Goal: Task Accomplishment & Management: Use online tool/utility

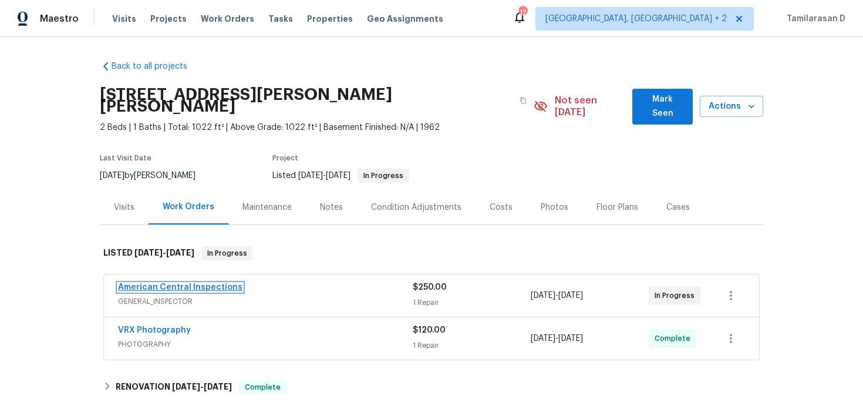
click at [173, 283] on link "American Central Inspections" at bounding box center [180, 287] width 124 height 8
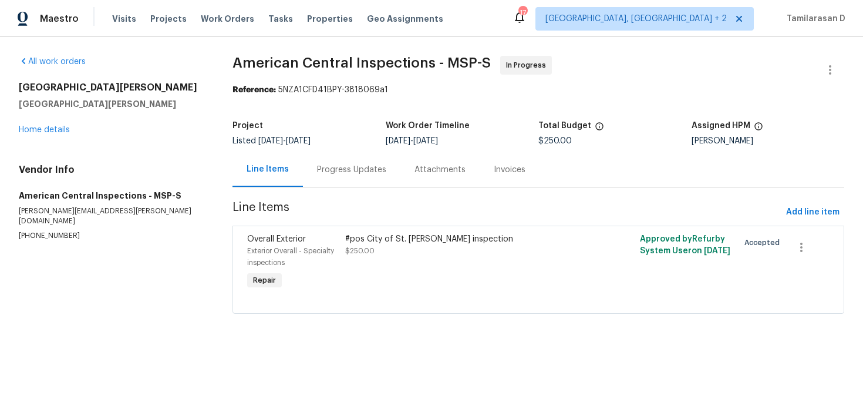
click at [274, 159] on div "Line Items" at bounding box center [268, 169] width 70 height 35
click at [337, 168] on div "Progress Updates" at bounding box center [351, 170] width 69 height 12
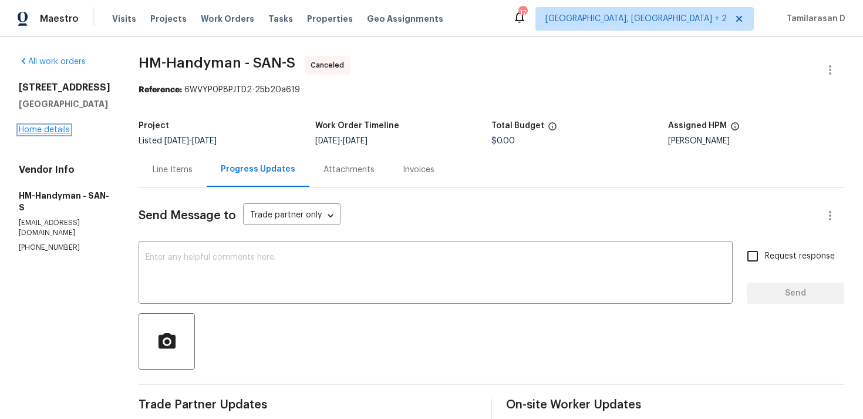
click at [40, 129] on link "Home details" at bounding box center [44, 130] width 51 height 8
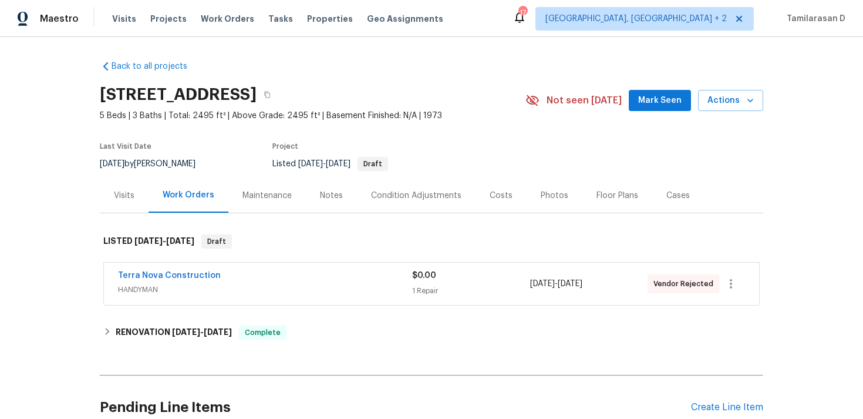
click at [161, 271] on span "Terra Nova Construction" at bounding box center [169, 276] width 103 height 12
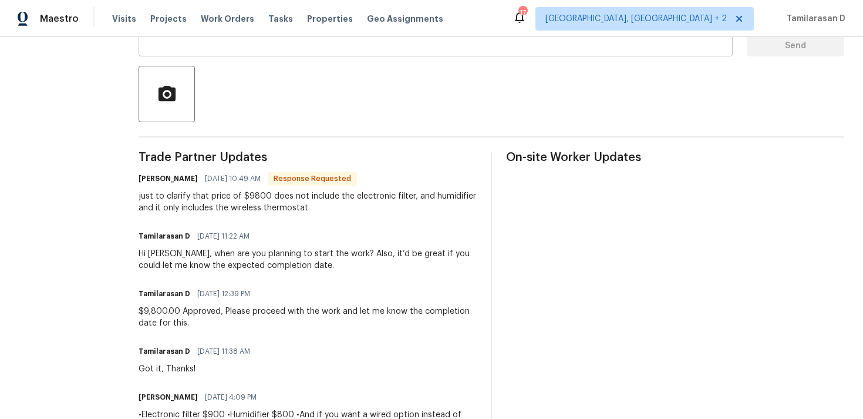
scroll to position [259, 0]
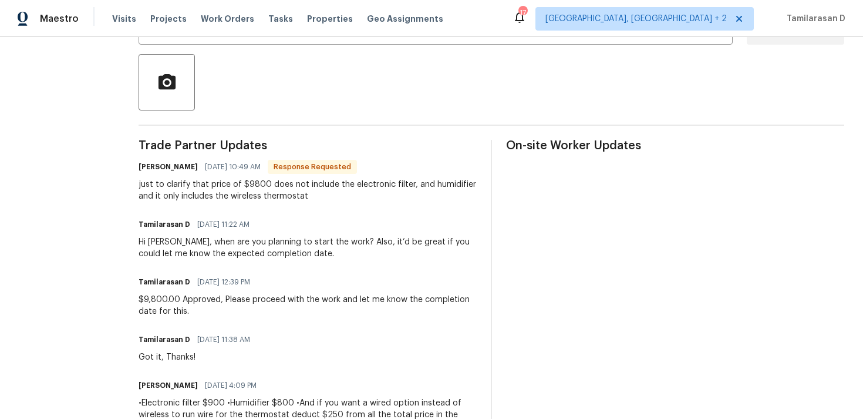
click at [318, 201] on div "just to clarify that price of $9800 does not include the electronic filter, and…" at bounding box center [308, 190] width 338 height 23
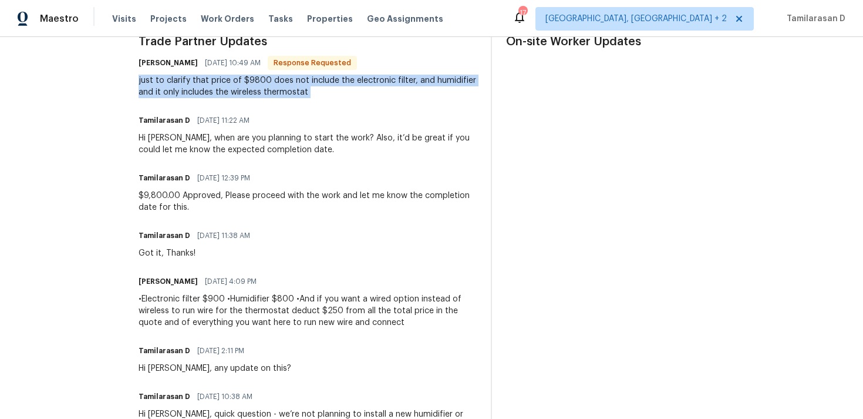
scroll to position [362, 0]
click at [274, 87] on div "just to clarify that price of $9800 does not include the electronic filter, and…" at bounding box center [308, 86] width 338 height 23
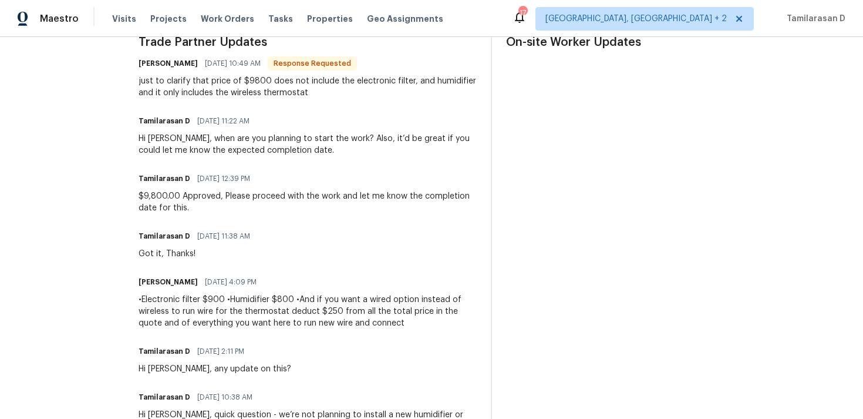
click at [274, 87] on div "just to clarify that price of $9800 does not include the electronic filter, and…" at bounding box center [308, 86] width 338 height 23
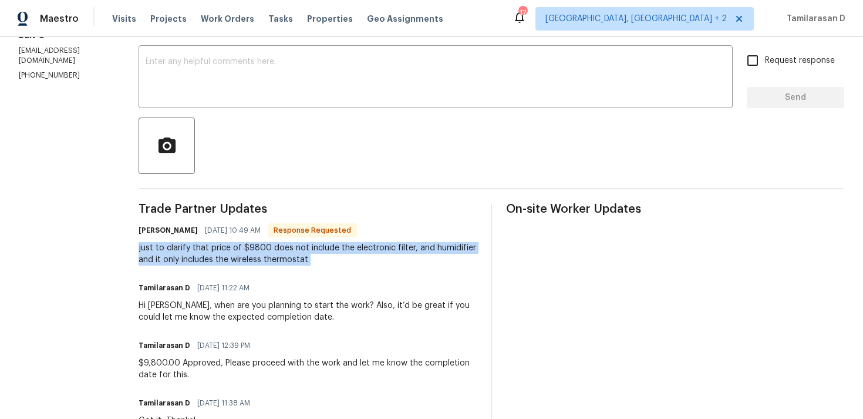
scroll to position [200, 0]
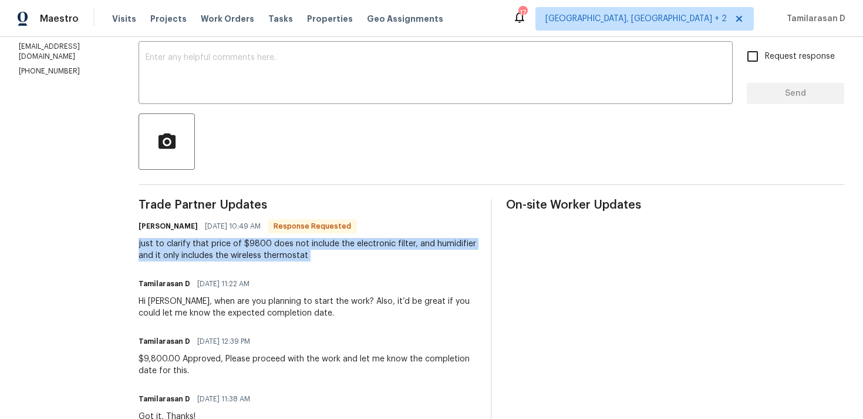
click at [231, 245] on div "just to clarify that price of $9800 does not include the electronic filter, and…" at bounding box center [308, 249] width 338 height 23
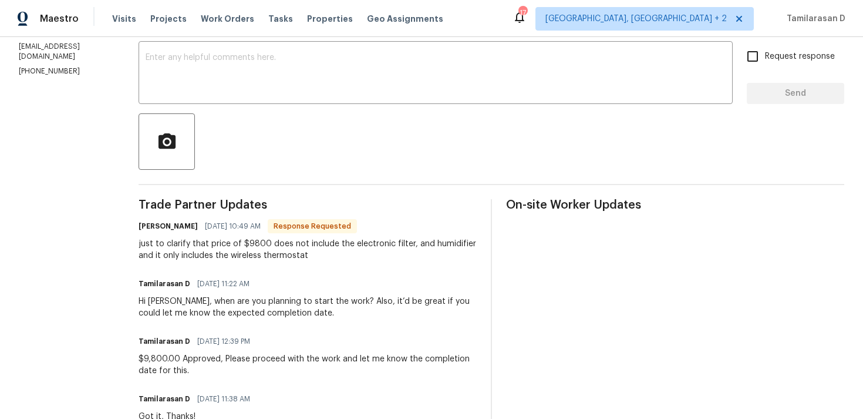
click at [231, 245] on div "just to clarify that price of $9800 does not include the electronic filter, and…" at bounding box center [308, 249] width 338 height 23
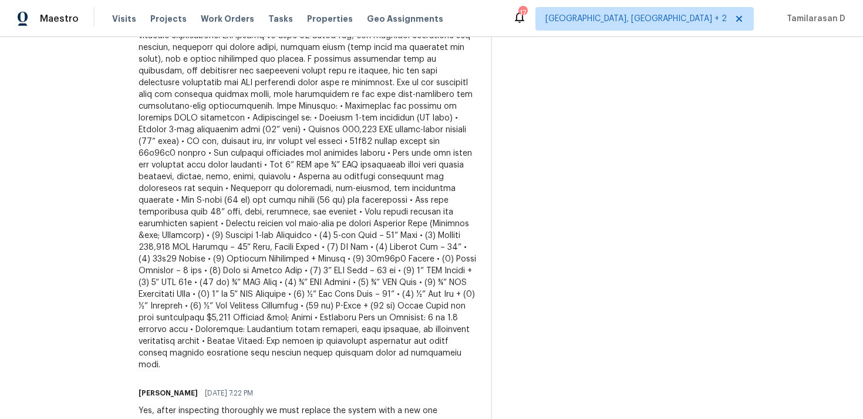
scroll to position [959, 0]
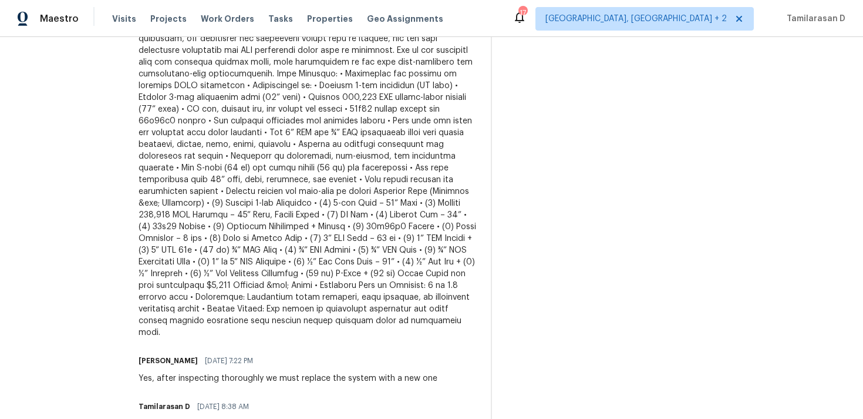
click at [281, 179] on div at bounding box center [308, 138] width 338 height 399
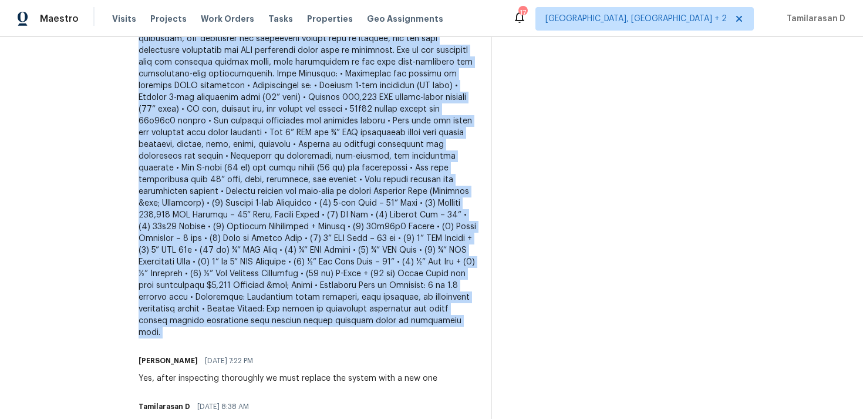
copy div "PROPOSAL Opendoor Project Address: 23559 Branston Ln, Parker, CO 80138 Prepared…"
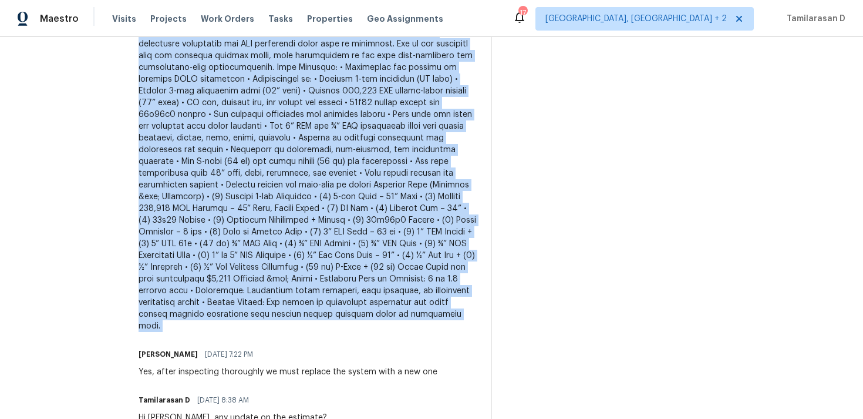
scroll to position [963, 0]
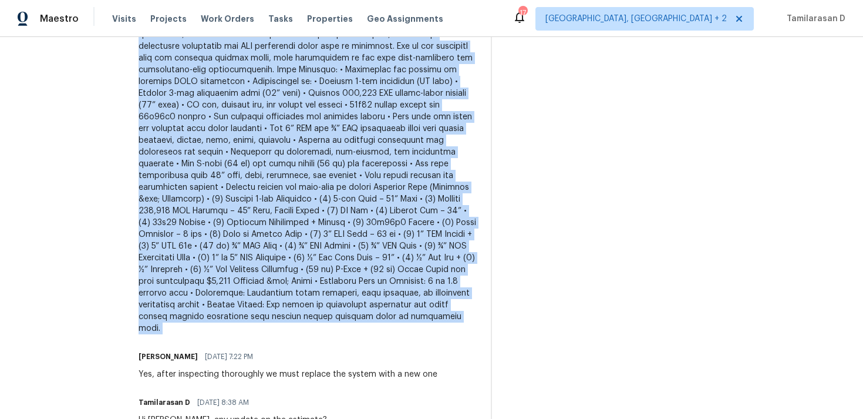
copy div "PROPOSAL Opendoor Project Address: 23559 Branston Ln, Parker, CO 80138 Prepared…"
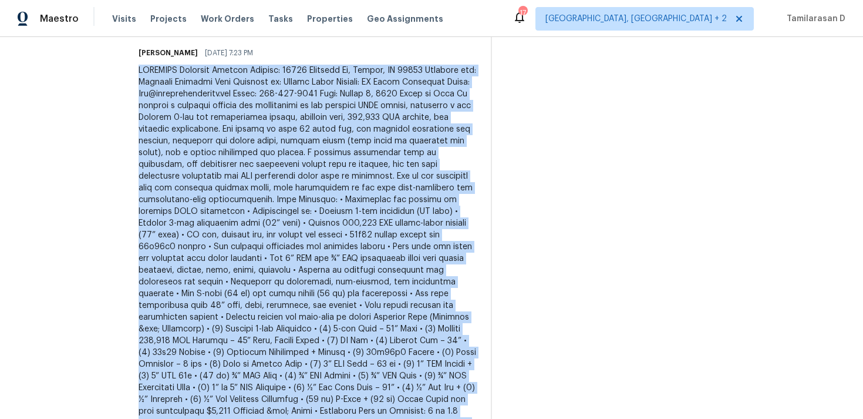
scroll to position [824, 0]
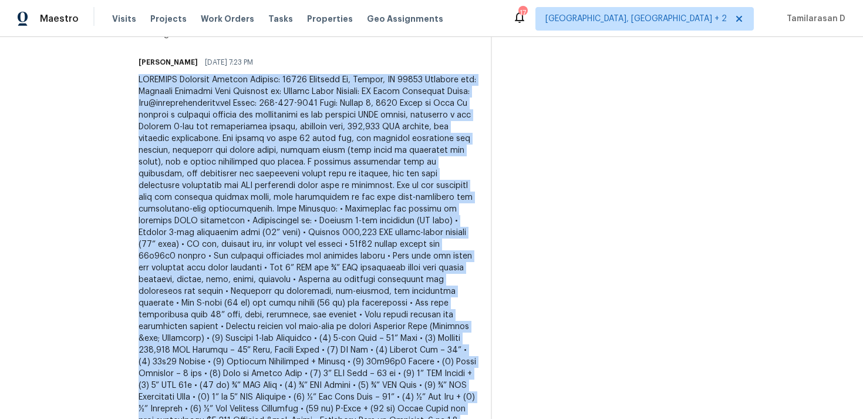
copy div "PROPOSAL Opendoor Project Address: 23559 Branston Ln, Parker, CO 80138 Prepared…"
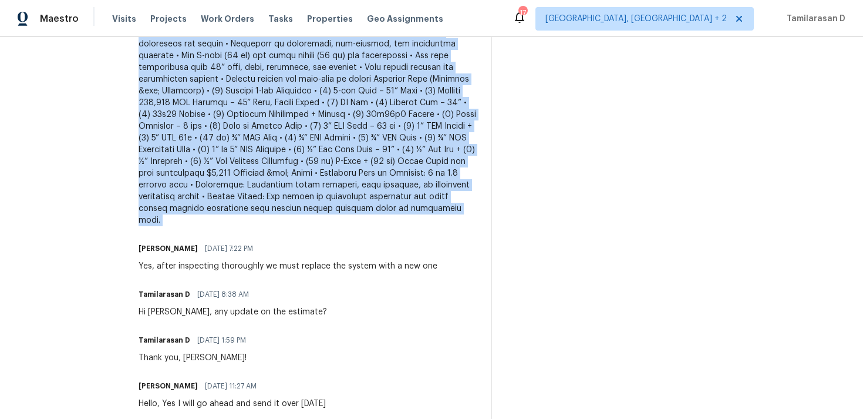
scroll to position [1072, 0]
copy div "PROPOSAL Opendoor Project Address: 23559 Branston Ln, Parker, CO 80138 Prepared…"
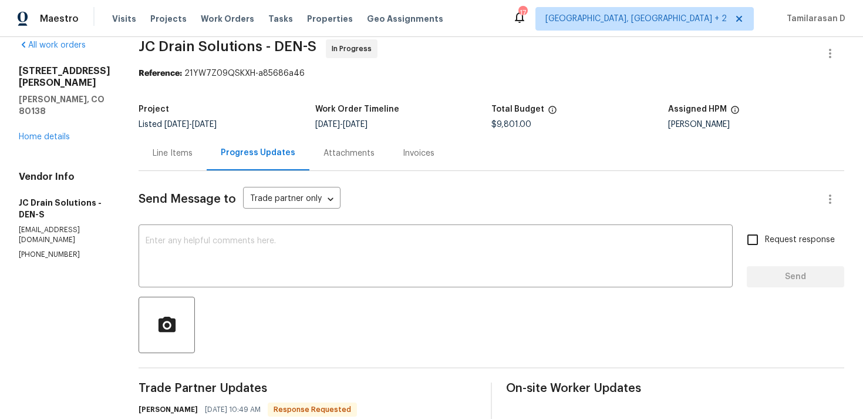
scroll to position [0, 0]
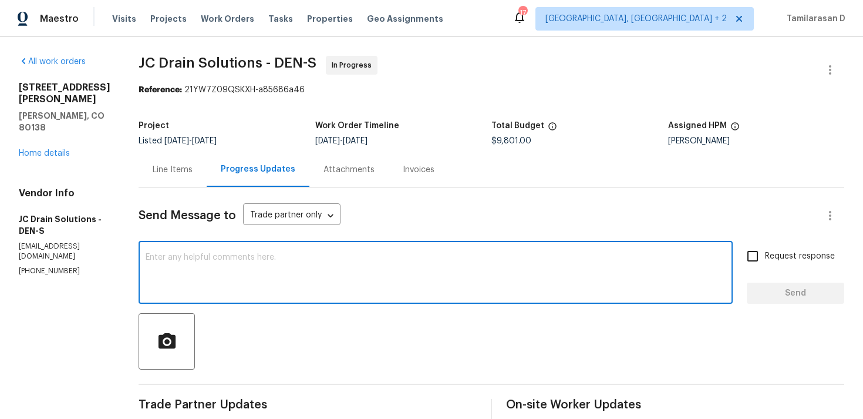
click at [204, 264] on textarea at bounding box center [436, 273] width 580 height 41
paste textarea "PROPOSAL Opendoor Project Address: 23559 Branston Ln, Parker, CO 80138 Prepared…"
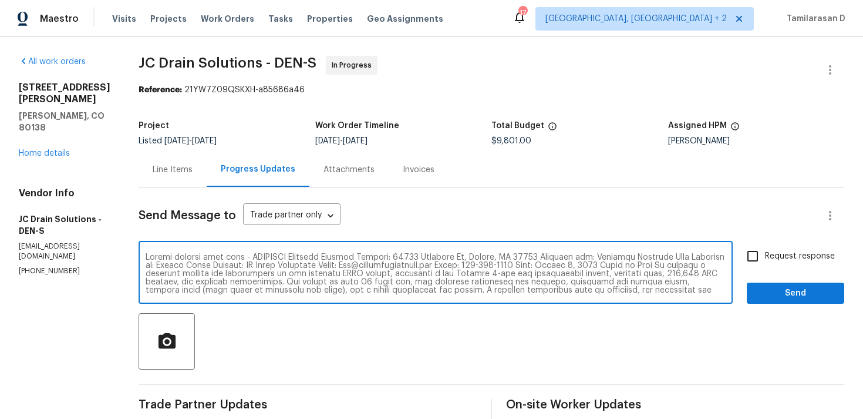
scroll to position [123, 0]
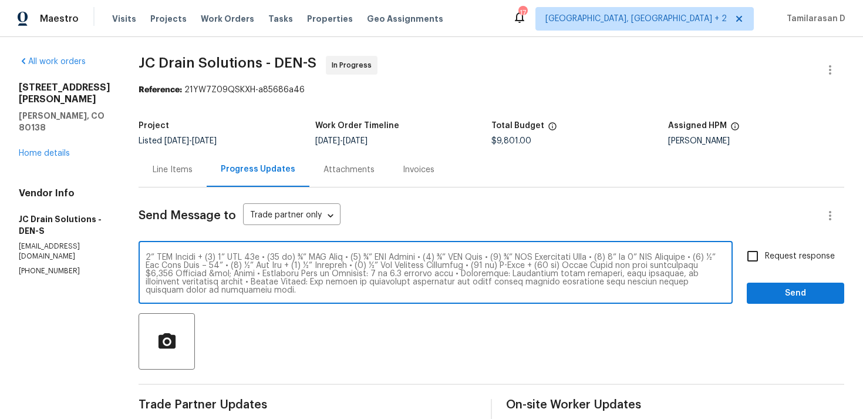
type textarea "Please proceed with this - PROPOSAL Opendoor Project Address: 23559 Branston Ln…"
click at [803, 297] on span "Send" at bounding box center [795, 293] width 79 height 15
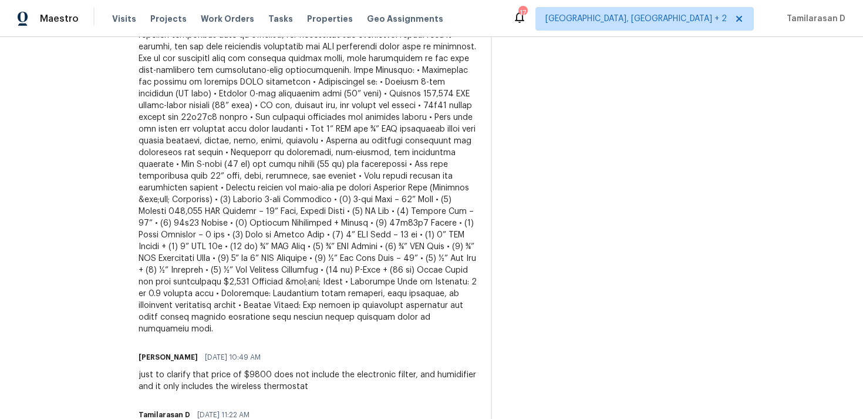
scroll to position [515, 0]
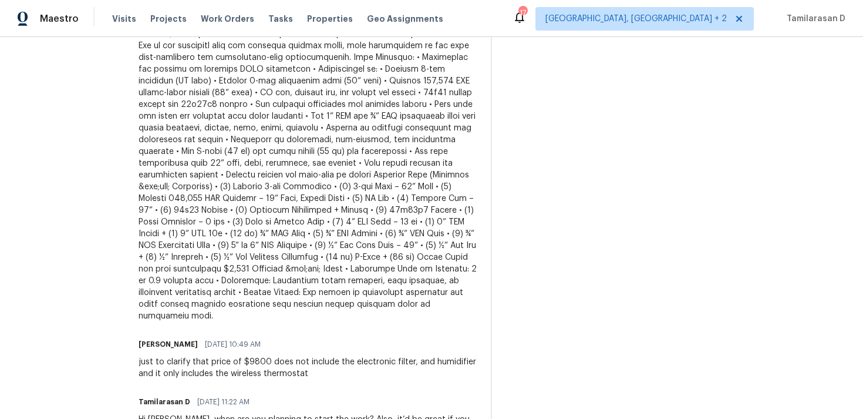
click at [345, 300] on div at bounding box center [308, 121] width 338 height 399
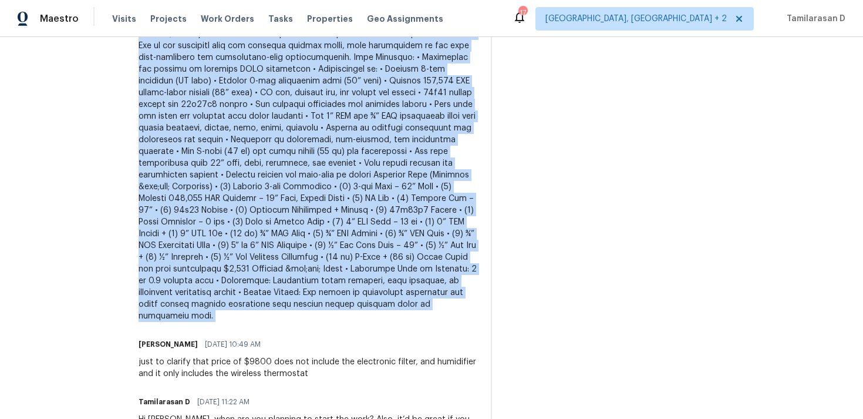
click at [394, 343] on div "Juan Cordova 08/11/2025 10:49 AM just to clarify that price of $9800 does not i…" at bounding box center [308, 357] width 338 height 43
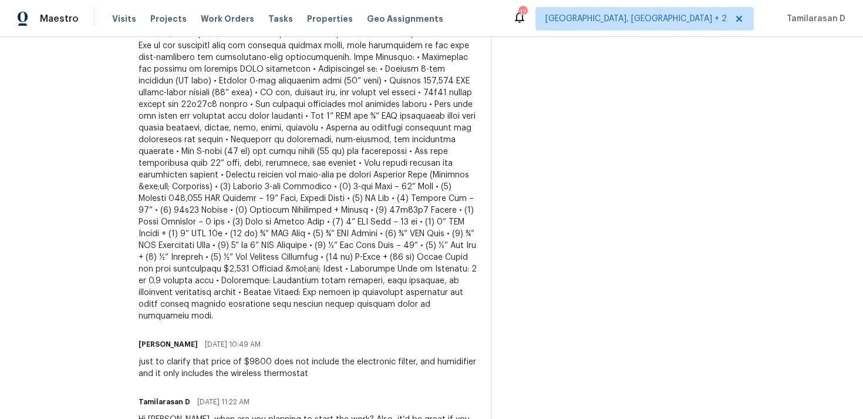
click at [394, 343] on div "Juan Cordova 08/11/2025 10:49 AM just to clarify that price of $9800 does not i…" at bounding box center [308, 357] width 338 height 43
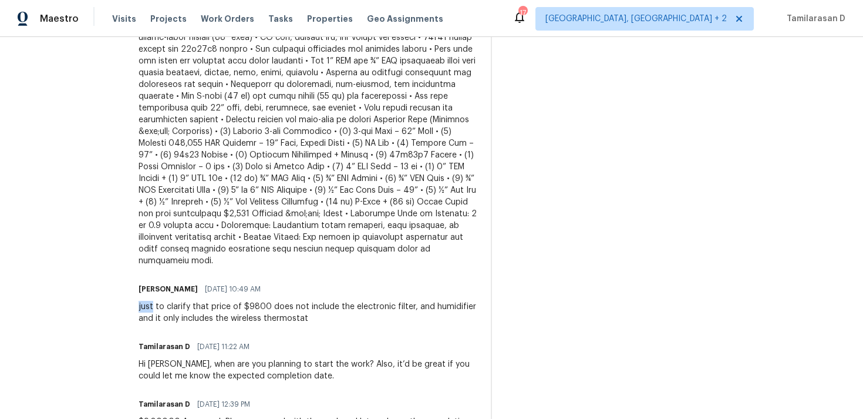
scroll to position [0, 0]
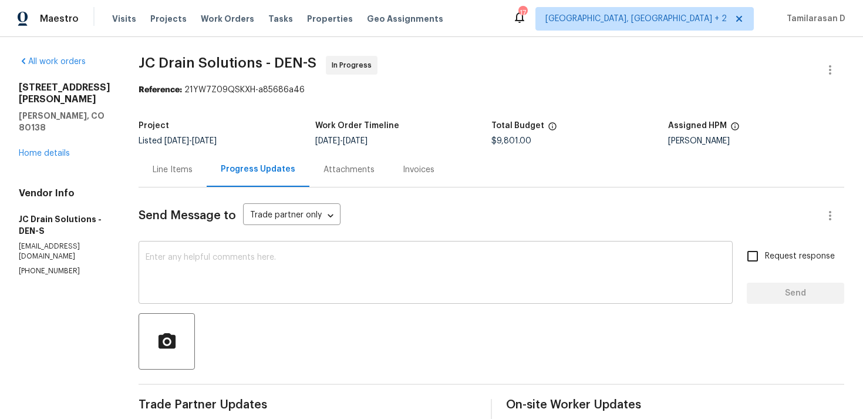
click at [232, 261] on textarea at bounding box center [436, 273] width 580 height 41
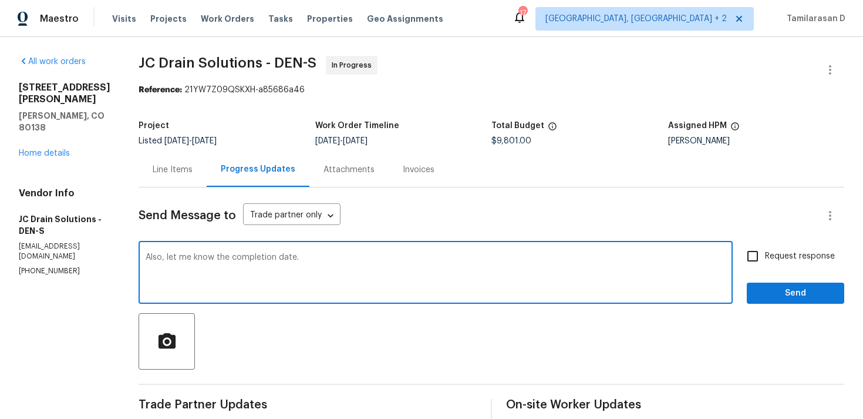
type textarea "Also, let me know the completion date."
click at [818, 278] on div "Request response Send" at bounding box center [795, 274] width 97 height 60
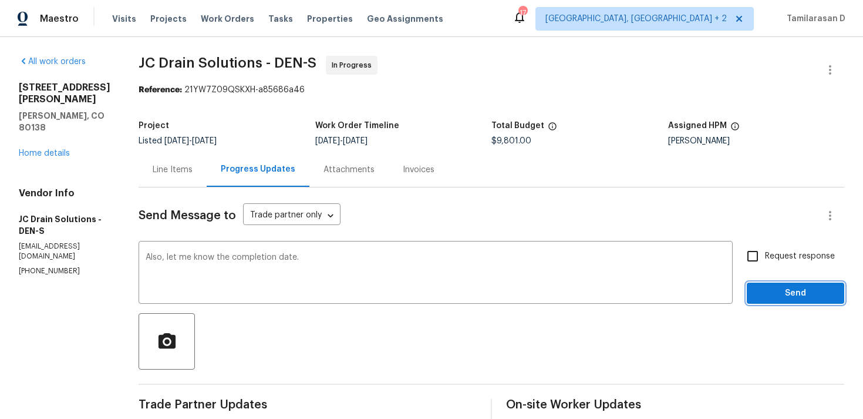
click at [811, 291] on span "Send" at bounding box center [795, 293] width 79 height 15
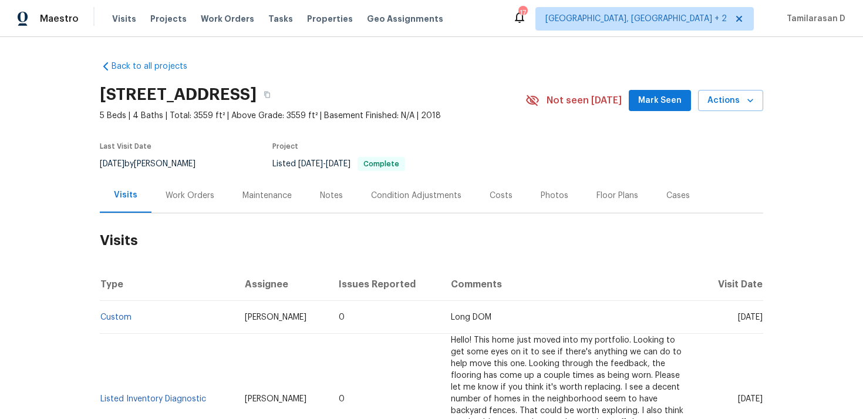
click at [179, 193] on div "Work Orders" at bounding box center [190, 196] width 49 height 12
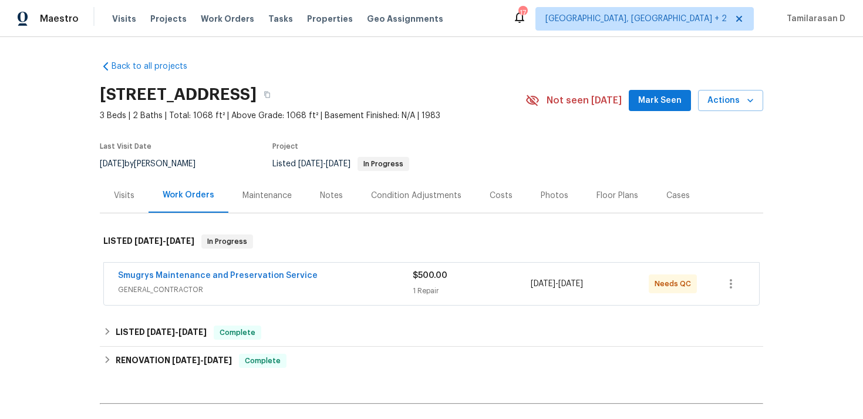
click at [123, 191] on div "Visits" at bounding box center [124, 196] width 21 height 12
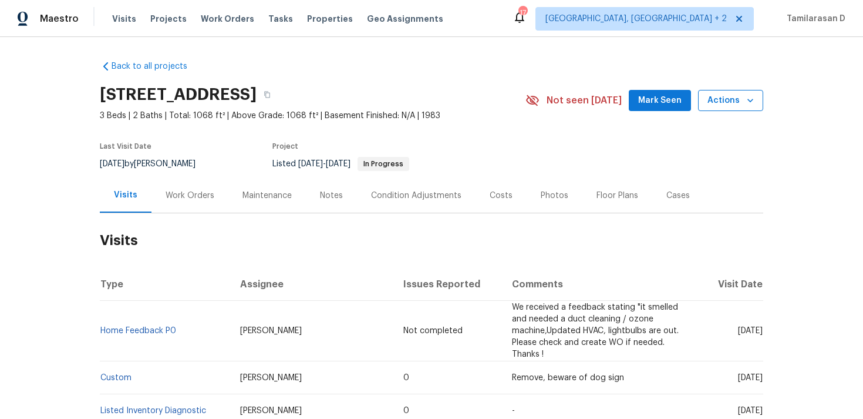
click at [733, 99] on span "Actions" at bounding box center [731, 100] width 46 height 15
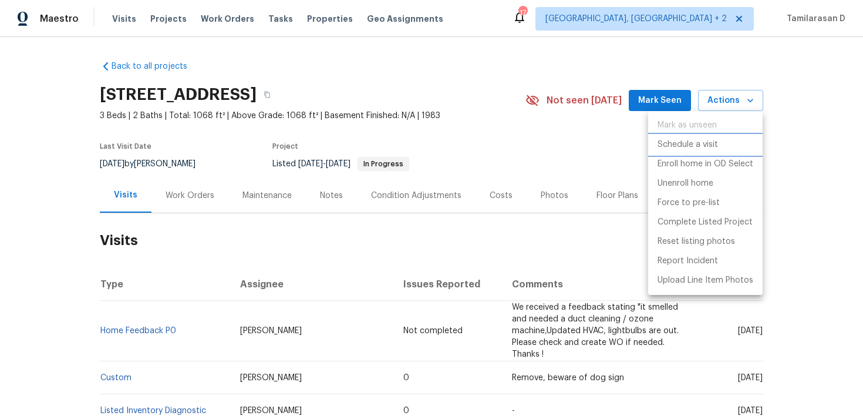
click at [703, 142] on p "Schedule a visit" at bounding box center [688, 145] width 60 height 12
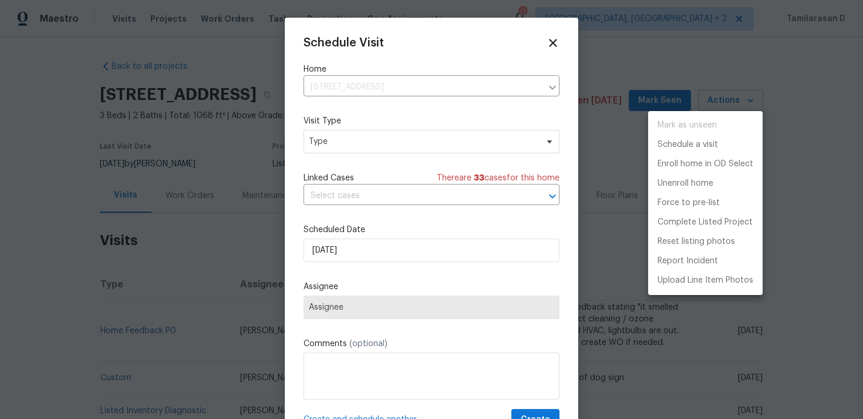
click at [353, 71] on div at bounding box center [431, 209] width 863 height 419
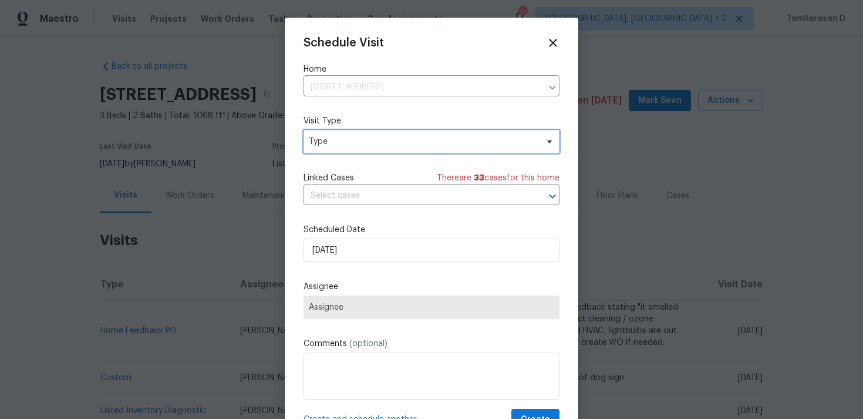
click at [328, 139] on span "Type" at bounding box center [423, 142] width 228 height 12
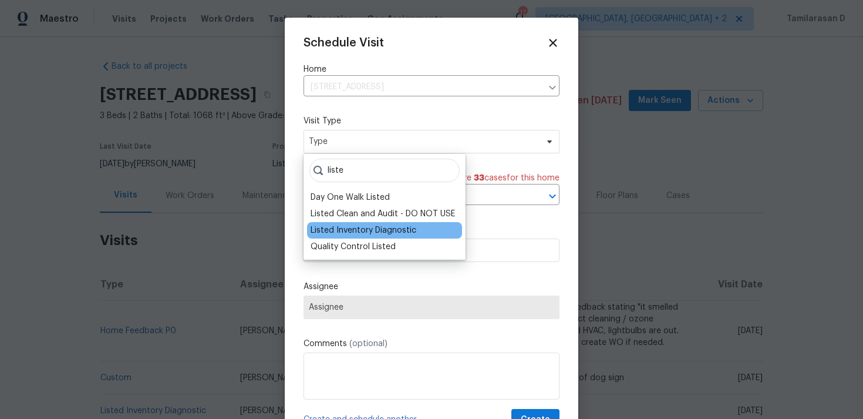
type input "liste"
click at [381, 226] on div "Listed Inventory Diagnostic" at bounding box center [364, 230] width 106 height 12
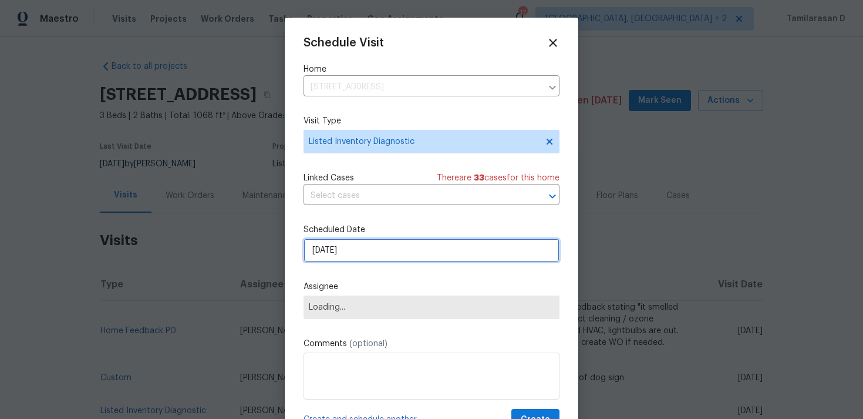
click at [341, 251] on input "[DATE]" at bounding box center [432, 249] width 256 height 23
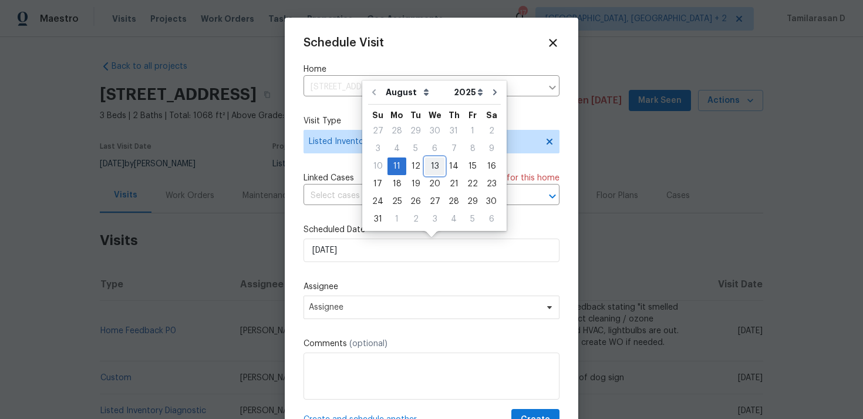
click at [429, 166] on div "13" at bounding box center [434, 166] width 19 height 16
type input "[DATE]"
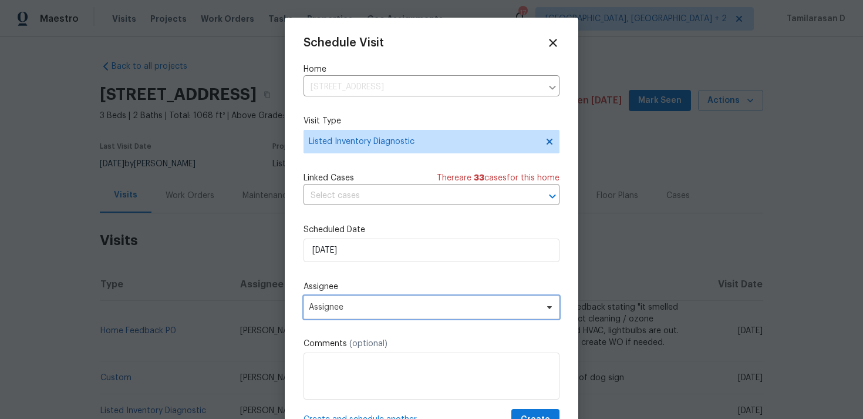
click at [378, 316] on span "Assignee" at bounding box center [432, 306] width 256 height 23
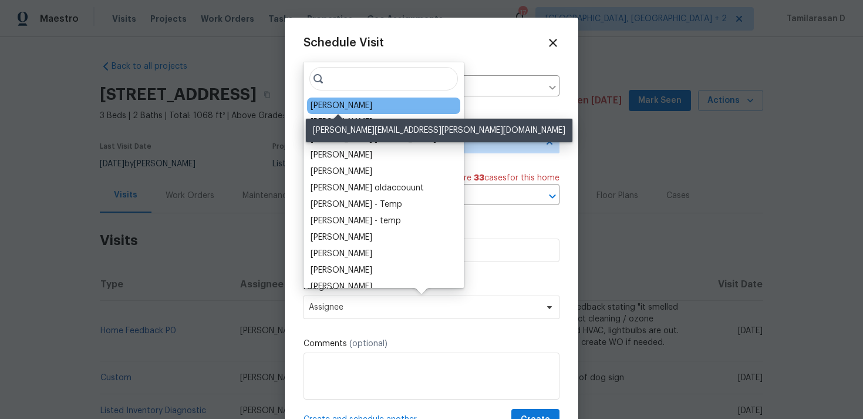
click at [332, 102] on div "William Sparks" at bounding box center [342, 106] width 62 height 12
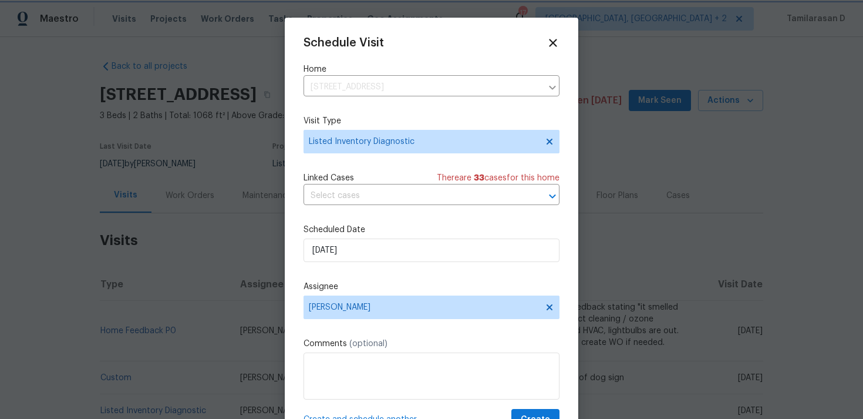
scroll to position [21, 0]
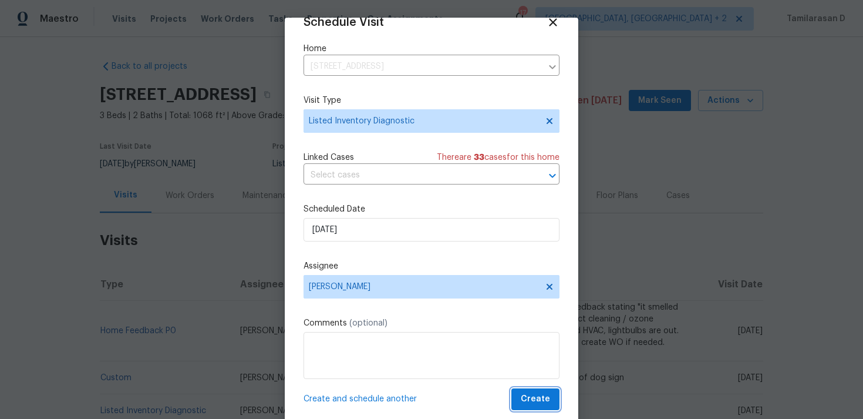
click at [541, 395] on span "Create" at bounding box center [535, 399] width 29 height 15
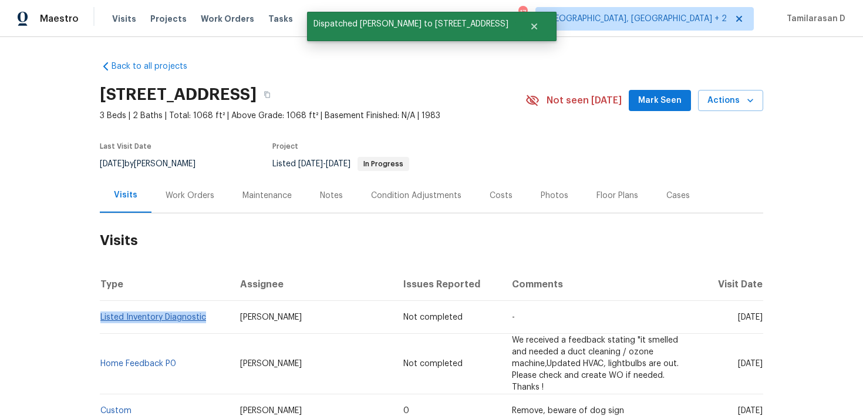
drag, startPoint x: 206, startPoint y: 316, endPoint x: 100, endPoint y: 315, distance: 105.7
click at [100, 315] on td "Listed Inventory Diagnostic" at bounding box center [165, 317] width 131 height 33
copy link "Listed Inventory Diagnostic"
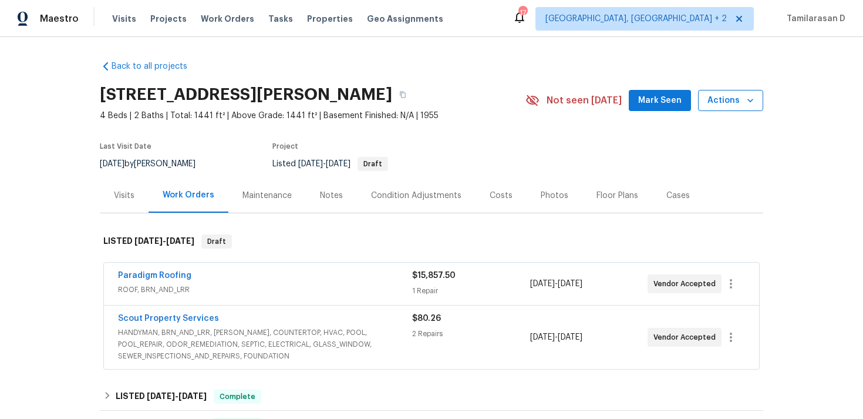
click at [753, 100] on icon "button" at bounding box center [750, 101] width 6 height 4
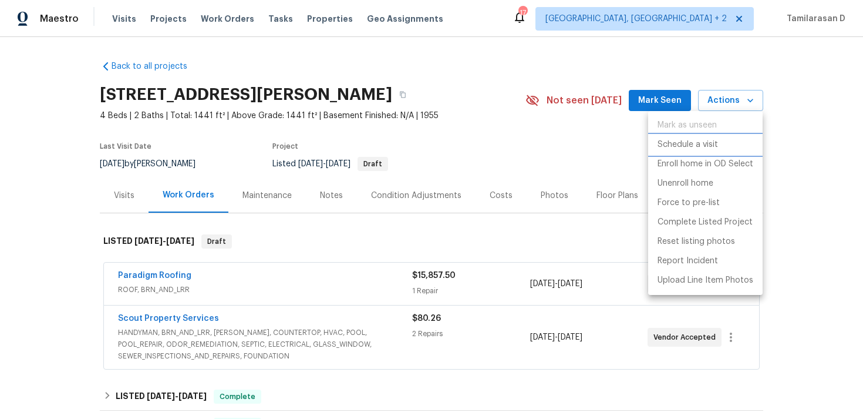
click at [702, 145] on p "Schedule a visit" at bounding box center [688, 145] width 60 height 12
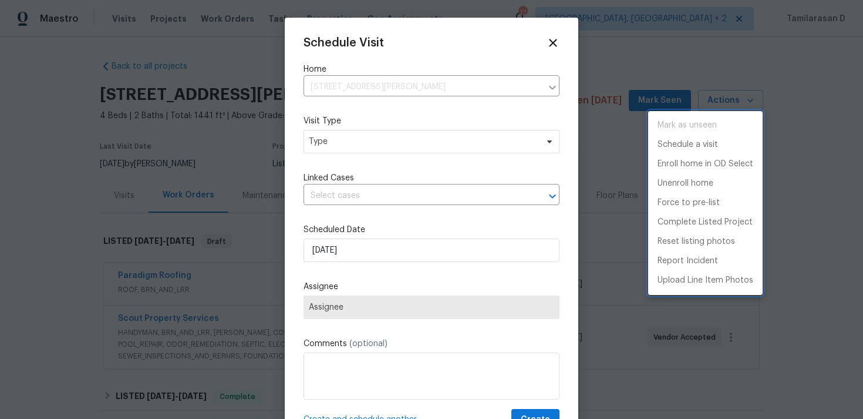
click at [182, 141] on div at bounding box center [431, 209] width 863 height 419
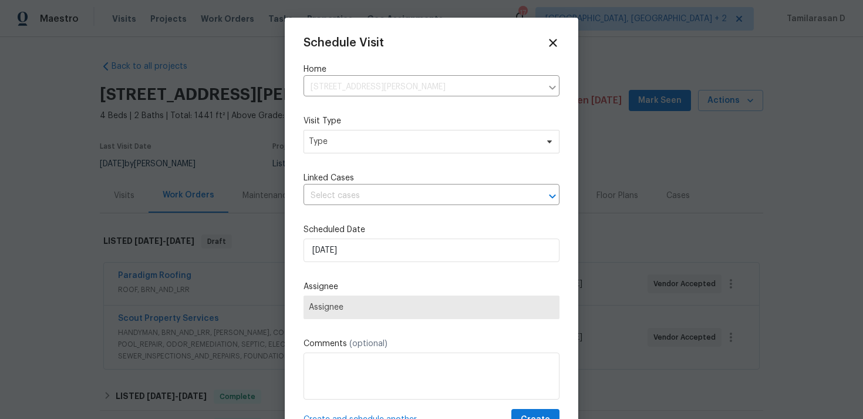
click at [141, 190] on div at bounding box center [431, 209] width 863 height 419
click at [126, 197] on div at bounding box center [431, 209] width 863 height 419
click at [559, 34] on div "Schedule Visit Home [STREET_ADDRESS][PERSON_NAME] ​ Visit Type Type Linked Case…" at bounding box center [432, 223] width 294 height 411
click at [560, 40] on div "Schedule Visit Home [STREET_ADDRESS][PERSON_NAME] ​ Visit Type Type Linked Case…" at bounding box center [432, 223] width 294 height 411
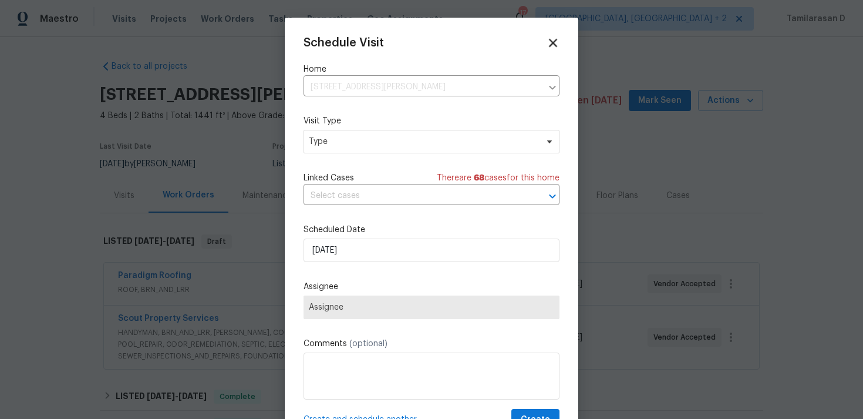
click at [555, 43] on icon at bounding box center [553, 43] width 14 height 14
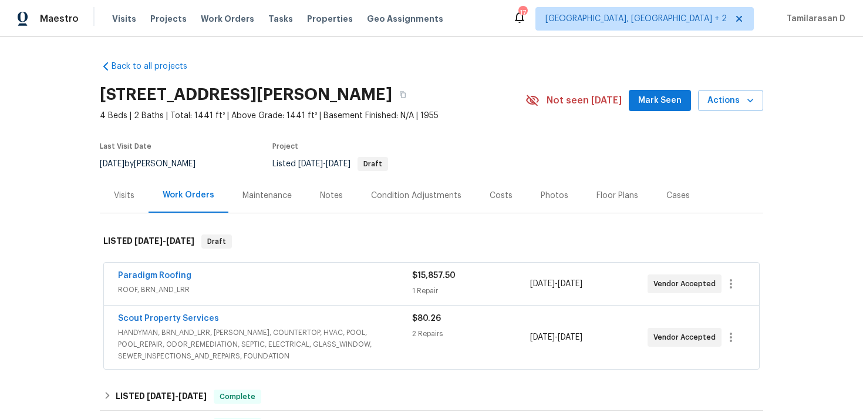
click at [132, 207] on div "Visits" at bounding box center [124, 195] width 49 height 35
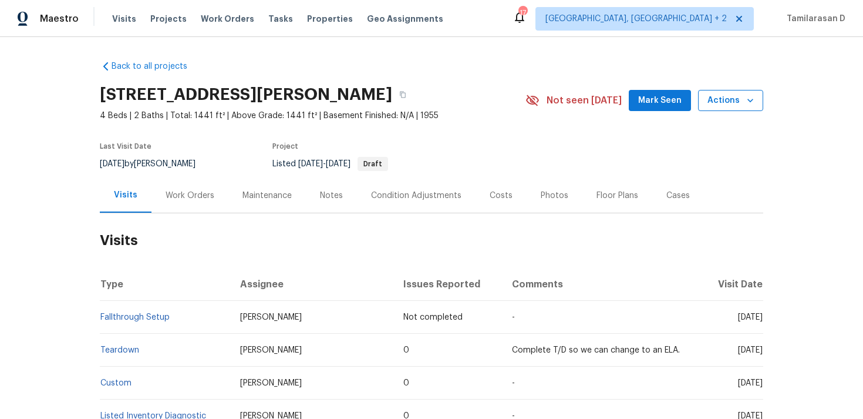
click at [742, 106] on span "Actions" at bounding box center [731, 100] width 46 height 15
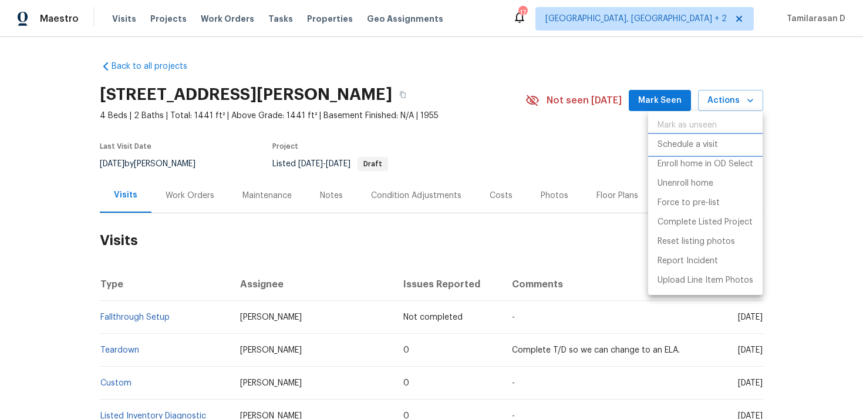
click at [686, 150] on p "Schedule a visit" at bounding box center [688, 145] width 60 height 12
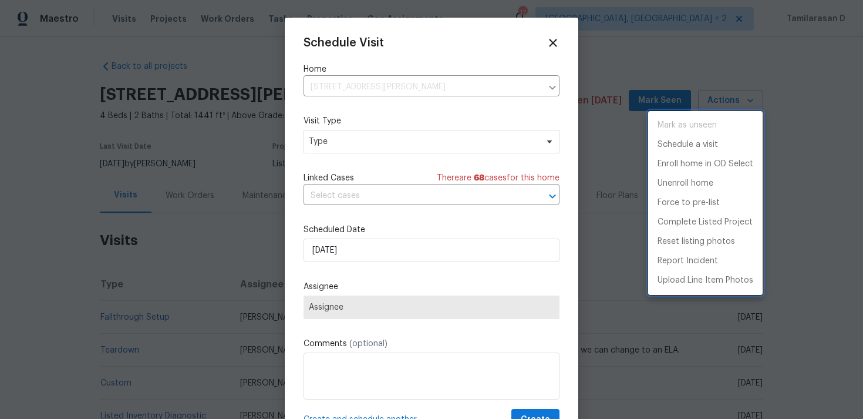
click at [398, 140] on div at bounding box center [431, 209] width 863 height 419
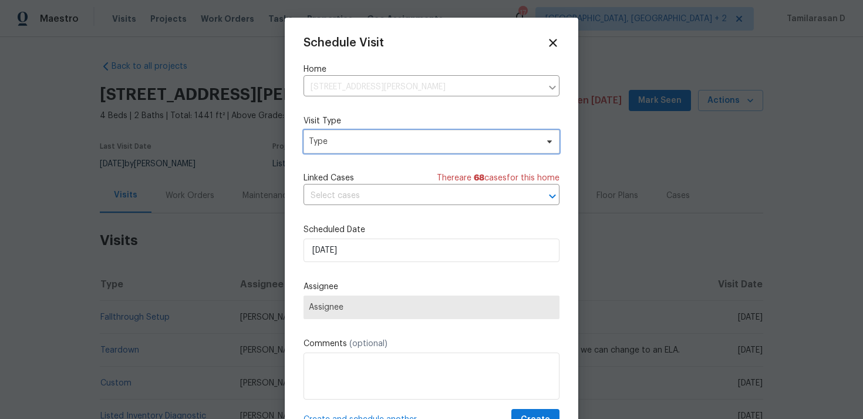
click at [390, 151] on span "Type" at bounding box center [432, 141] width 256 height 23
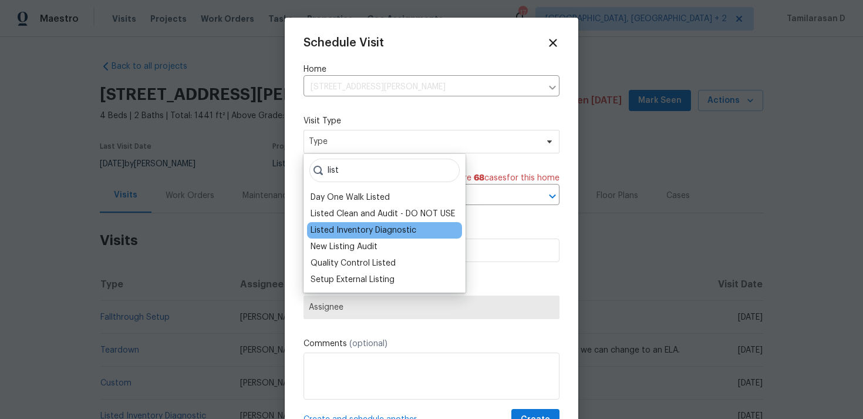
type input "list"
click at [380, 225] on div "Listed Inventory Diagnostic" at bounding box center [364, 230] width 106 height 12
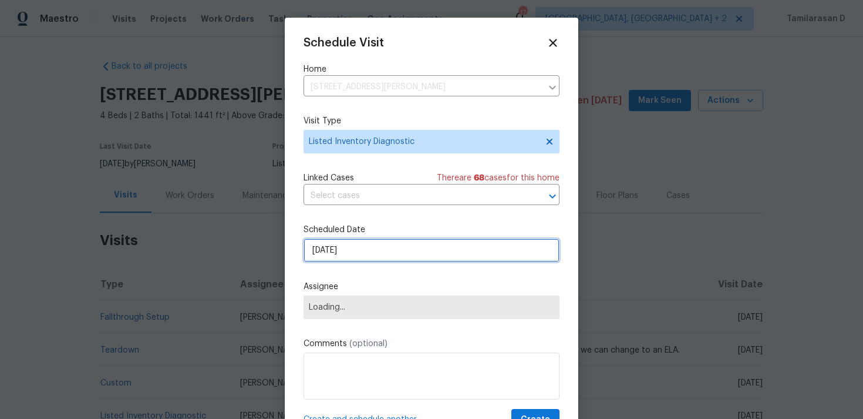
click at [390, 245] on input "[DATE]" at bounding box center [432, 249] width 256 height 23
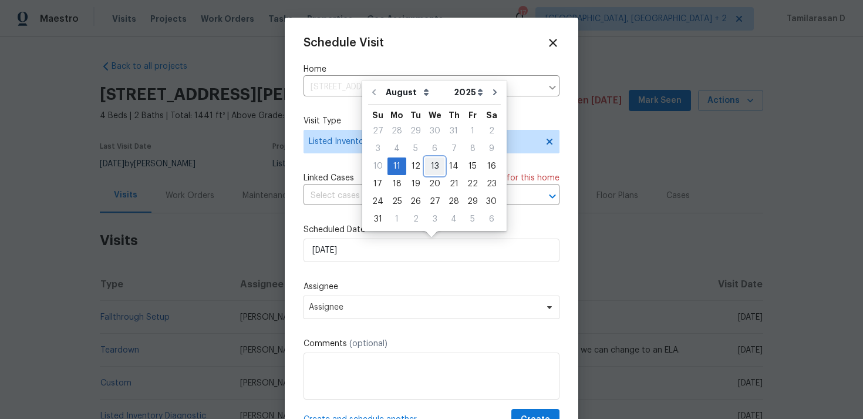
click at [428, 169] on div "13" at bounding box center [434, 166] width 19 height 16
type input "[DATE]"
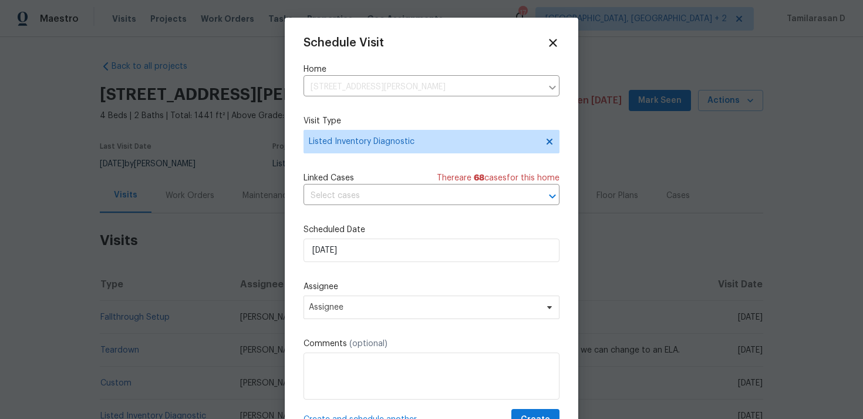
click at [428, 321] on div "Schedule Visit Home 5334 Mays Dr, Jacksonville, FL 32209 ​ Visit Type Listed In…" at bounding box center [432, 233] width 256 height 394
click at [433, 315] on span "Assignee" at bounding box center [432, 306] width 256 height 23
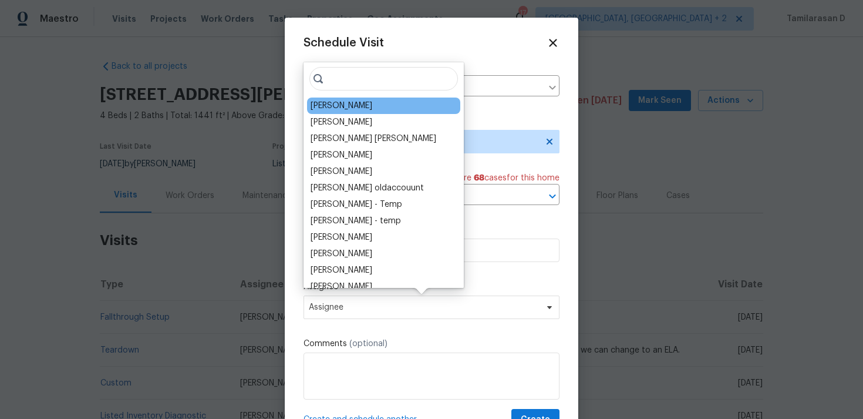
click at [325, 104] on div "[PERSON_NAME]" at bounding box center [342, 106] width 62 height 12
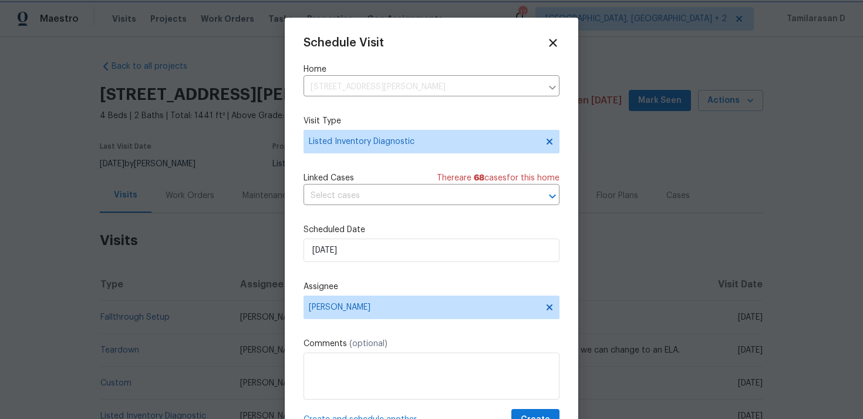
scroll to position [21, 0]
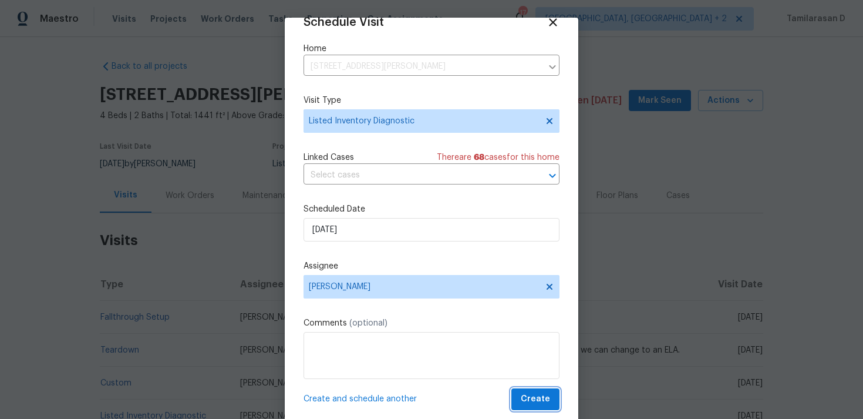
click at [539, 396] on span "Create" at bounding box center [535, 399] width 29 height 15
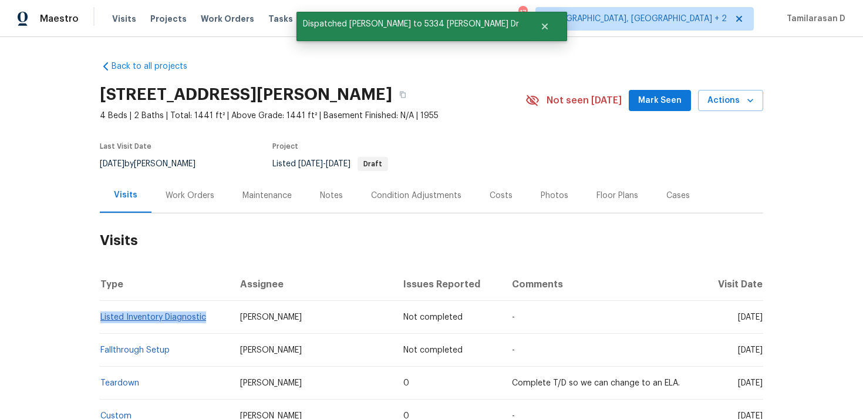
drag, startPoint x: 215, startPoint y: 316, endPoint x: 101, endPoint y: 318, distance: 113.9
click at [101, 318] on td "Listed Inventory Diagnostic" at bounding box center [165, 317] width 131 height 33
copy link "Listed Inventory Diagnostic"
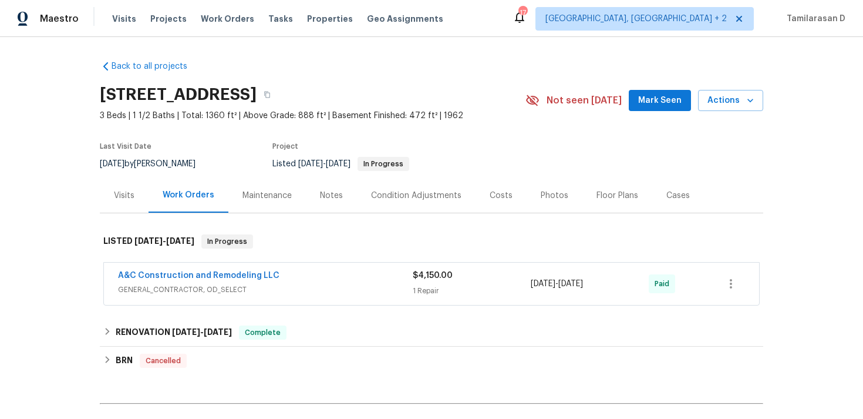
click at [133, 200] on div "Visits" at bounding box center [124, 196] width 21 height 12
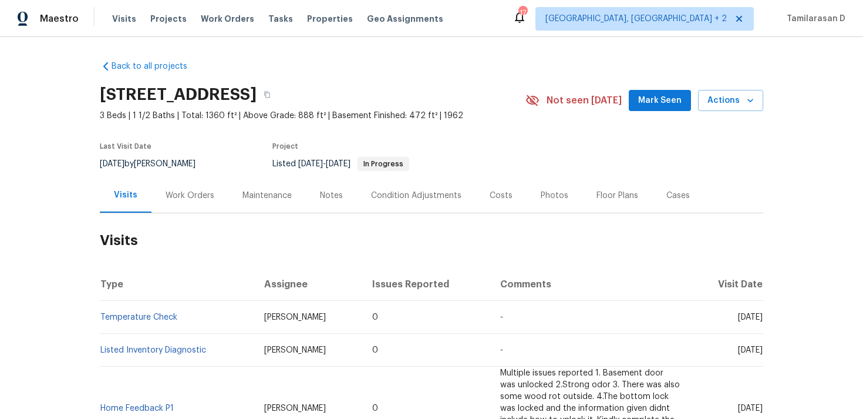
scroll to position [41, 0]
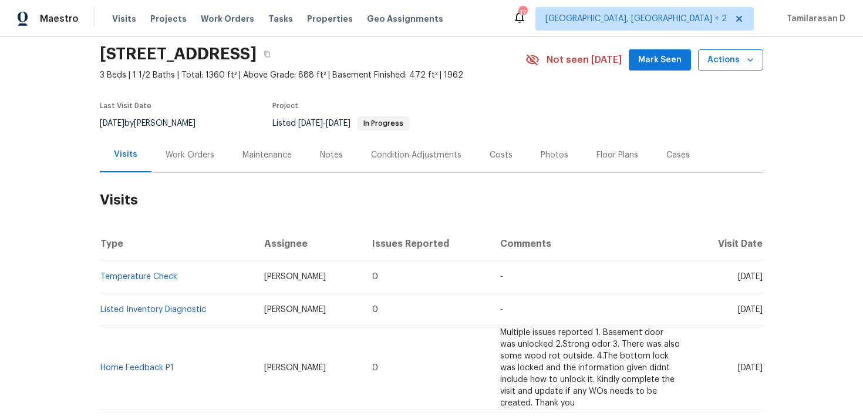
click at [746, 69] on button "Actions" at bounding box center [730, 60] width 65 height 22
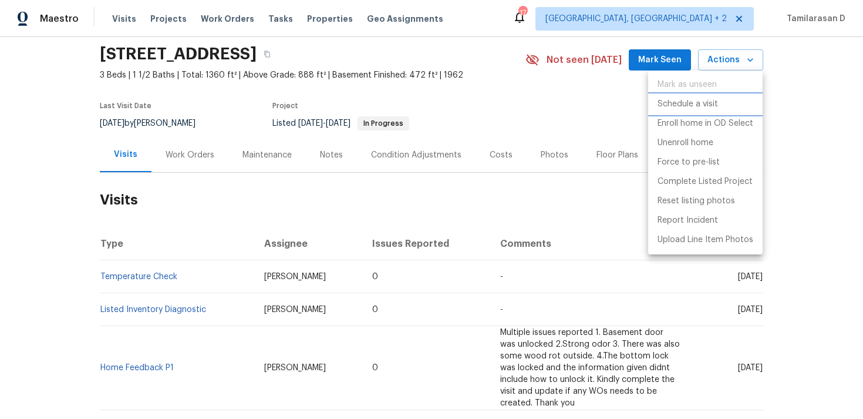
click at [695, 95] on li "Schedule a visit" at bounding box center [705, 104] width 114 height 19
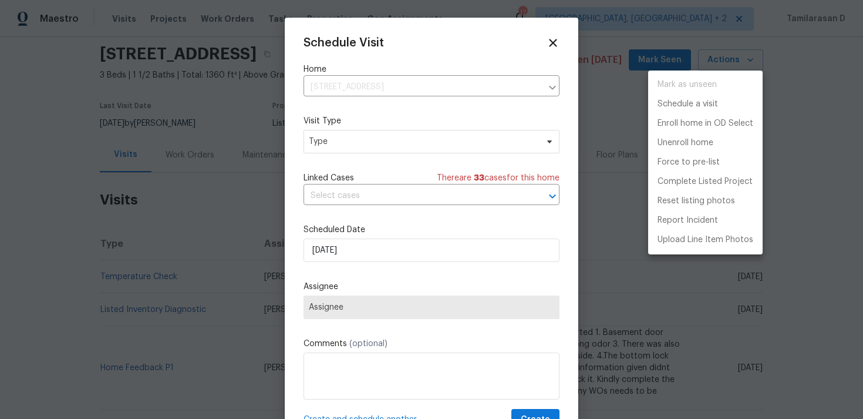
click at [359, 132] on div at bounding box center [431, 209] width 863 height 419
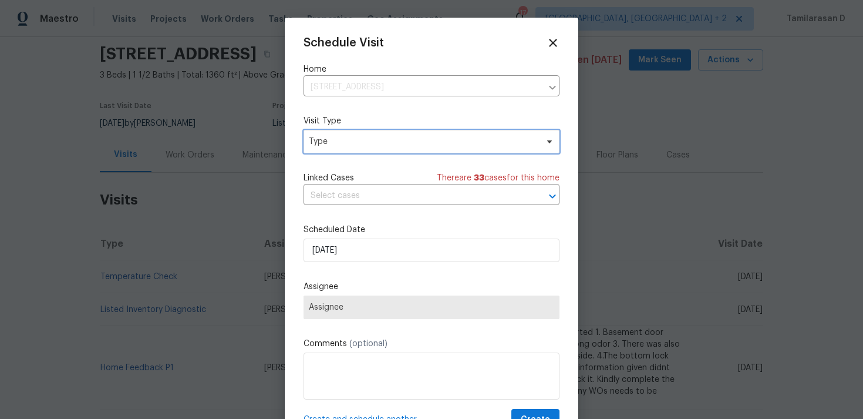
click at [356, 136] on span "Type" at bounding box center [423, 142] width 228 height 12
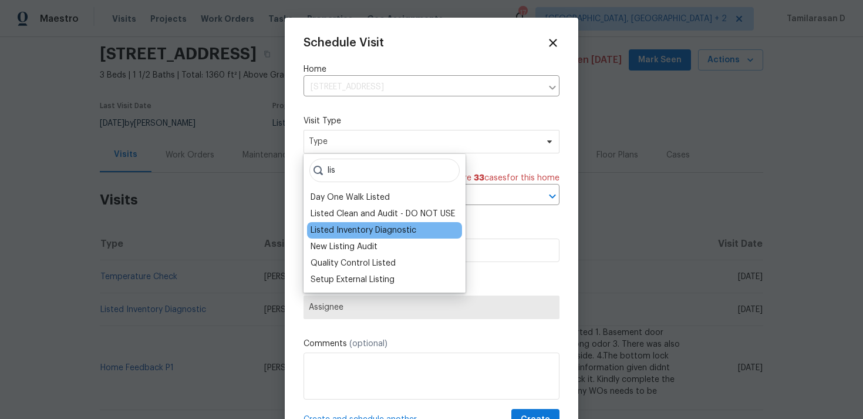
type input "lis"
click at [366, 231] on div "Listed Inventory Diagnostic" at bounding box center [364, 230] width 106 height 12
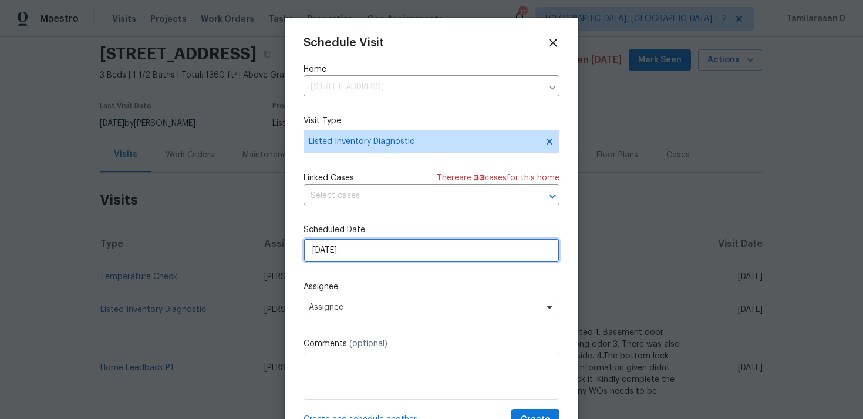
click at [366, 243] on input "[DATE]" at bounding box center [432, 249] width 256 height 23
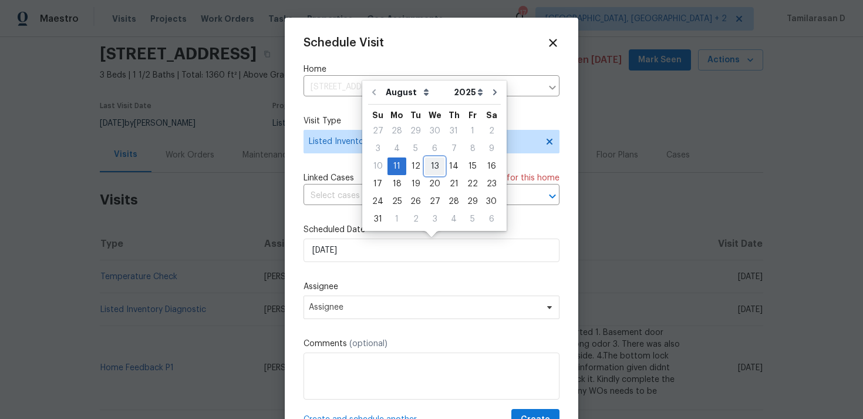
click at [429, 163] on div "13" at bounding box center [434, 166] width 19 height 16
type input "[DATE]"
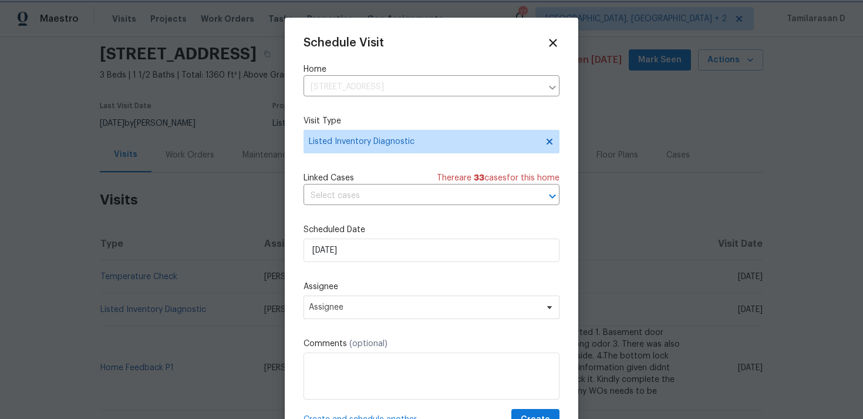
scroll to position [21, 0]
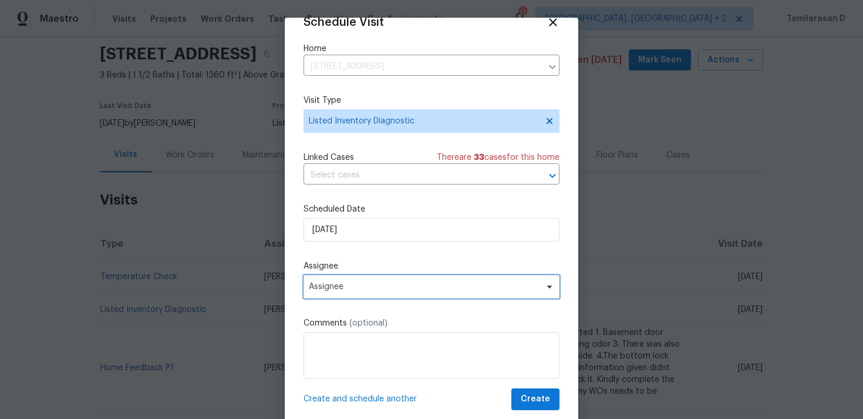
click at [387, 283] on span "Assignee" at bounding box center [424, 286] width 230 height 9
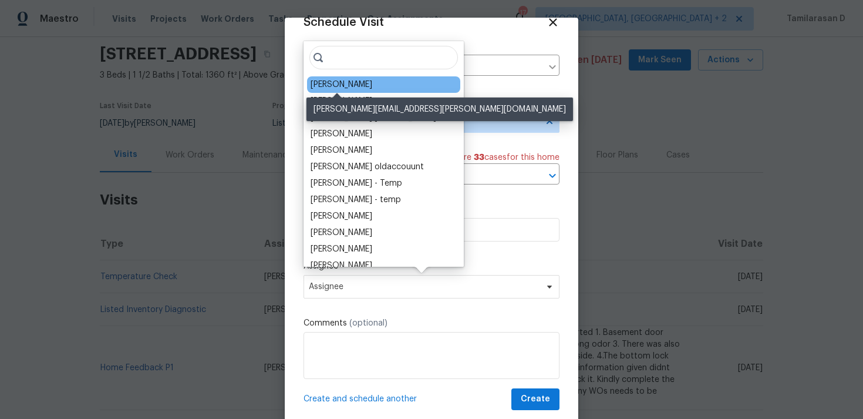
click at [325, 79] on div "Joshua Beatty" at bounding box center [342, 85] width 62 height 12
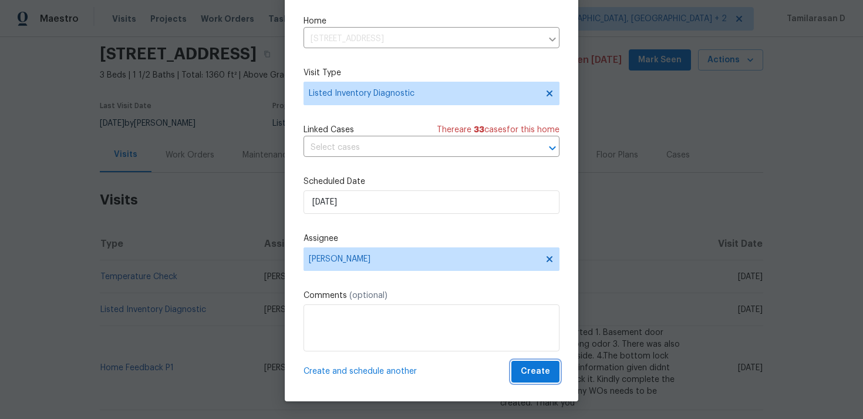
click at [529, 362] on button "Create" at bounding box center [535, 372] width 48 height 22
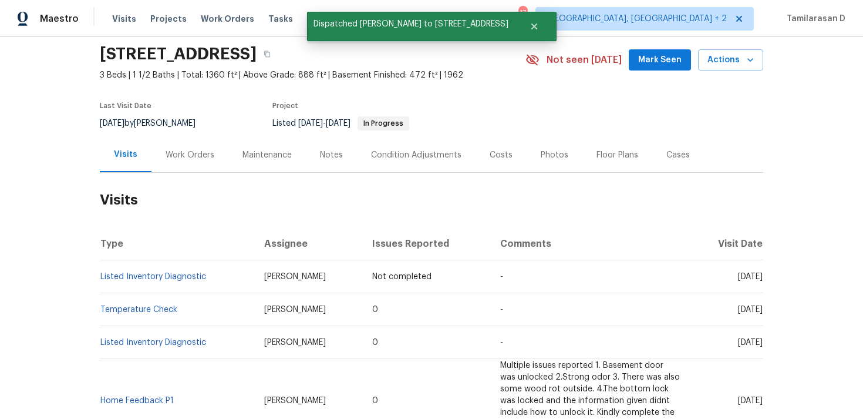
scroll to position [0, 0]
drag, startPoint x: 206, startPoint y: 277, endPoint x: 101, endPoint y: 272, distance: 105.2
click at [101, 272] on td "Listed Inventory Diagnostic" at bounding box center [177, 276] width 155 height 33
copy link "Listed Inventory Diagnostic"
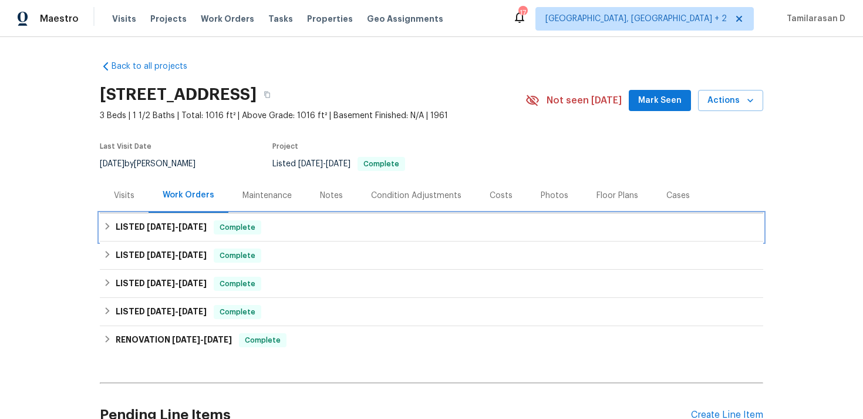
click at [123, 229] on h6 "LISTED 7/11/25 - 7/11/25" at bounding box center [161, 227] width 91 height 14
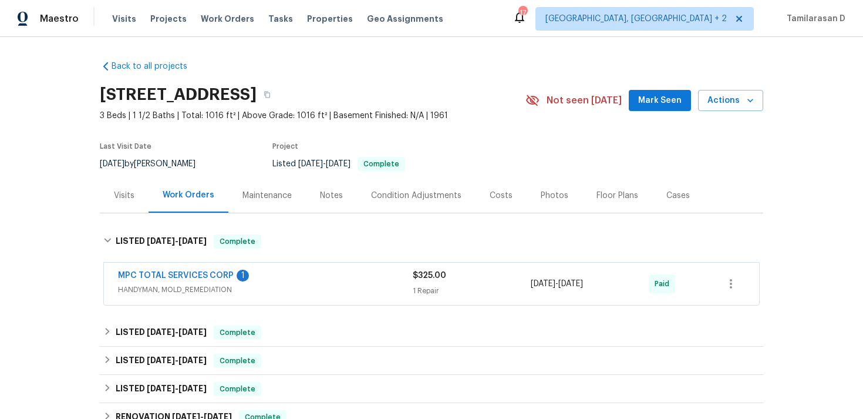
click at [128, 204] on div "Visits" at bounding box center [124, 195] width 49 height 35
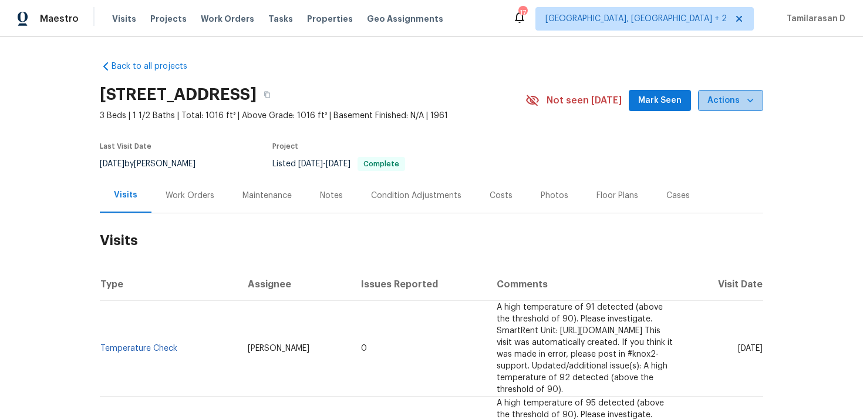
click at [745, 95] on icon "button" at bounding box center [751, 101] width 12 height 12
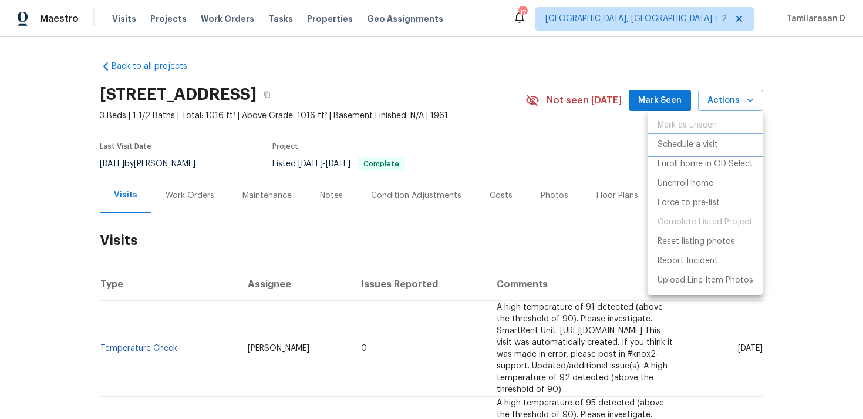
click at [704, 147] on p "Schedule a visit" at bounding box center [688, 145] width 60 height 12
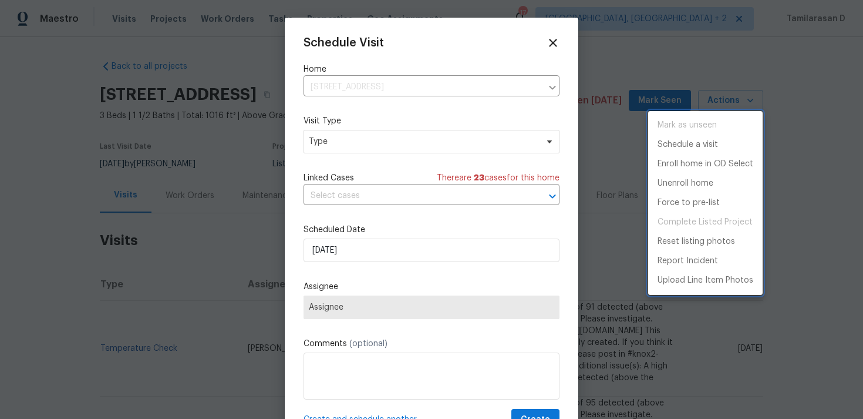
click at [403, 147] on div at bounding box center [431, 209] width 863 height 419
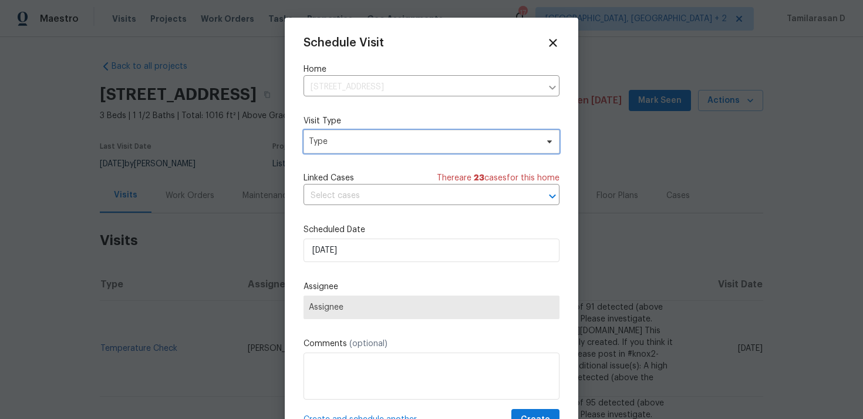
click at [406, 142] on span "Type" at bounding box center [423, 142] width 228 height 12
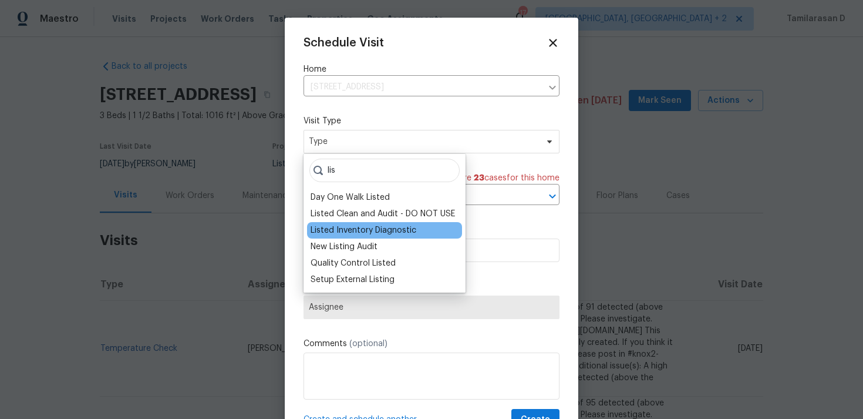
type input "lis"
click at [364, 230] on div "Listed Inventory Diagnostic" at bounding box center [364, 230] width 106 height 12
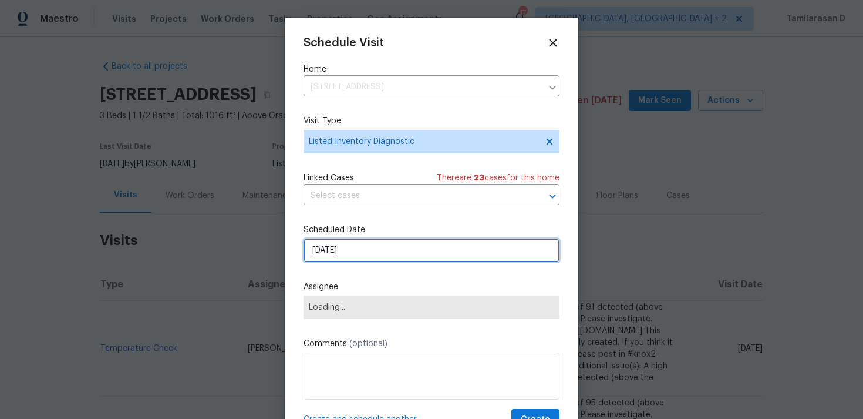
click at [364, 241] on input "[DATE]" at bounding box center [432, 249] width 256 height 23
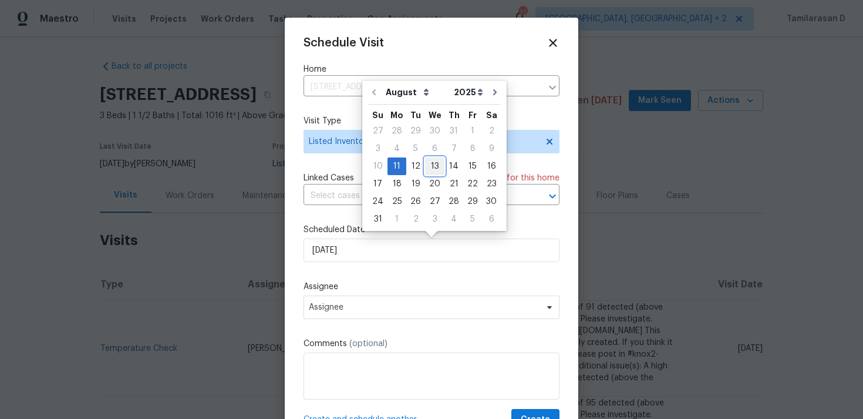
click at [429, 167] on div "13" at bounding box center [434, 166] width 19 height 16
type input "[DATE]"
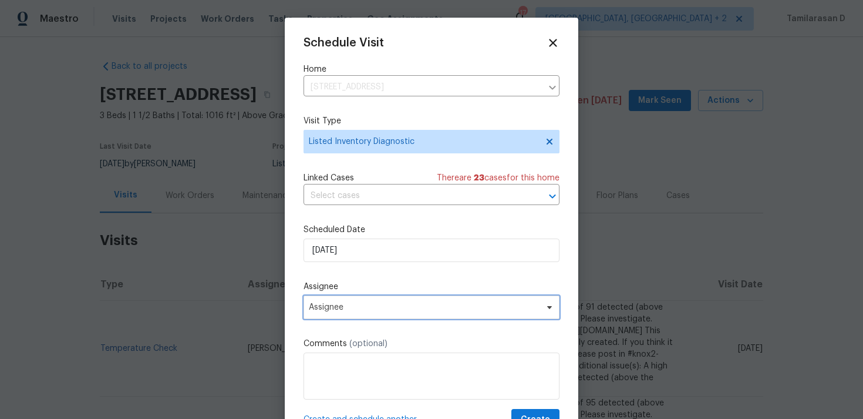
click at [332, 305] on span "Assignee" at bounding box center [424, 306] width 230 height 9
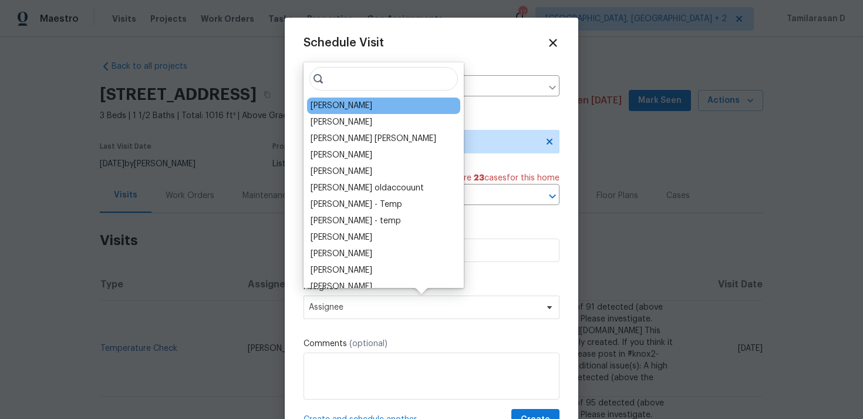
click at [359, 113] on div "[PERSON_NAME]" at bounding box center [383, 105] width 153 height 16
click at [364, 95] on div "Alex Baquerizo Vinodh Kumar Mohammed Moshin Ali Vinod Kumar Sayali Pendse Julia…" at bounding box center [384, 174] width 160 height 225
click at [365, 98] on div "[PERSON_NAME]" at bounding box center [383, 105] width 153 height 16
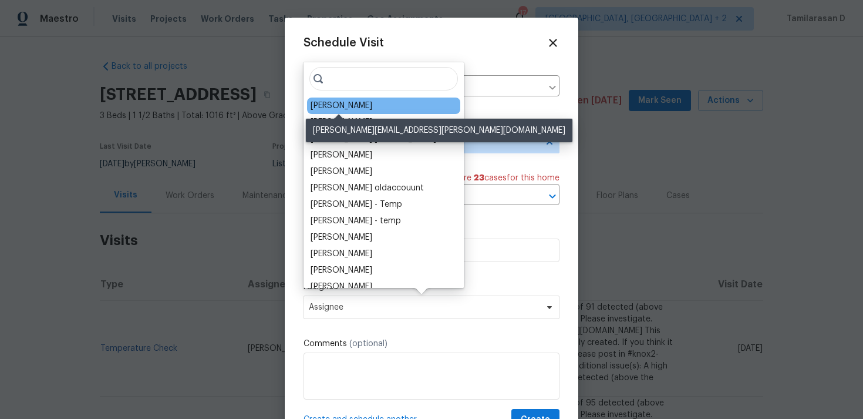
click at [361, 108] on div "[PERSON_NAME]" at bounding box center [342, 106] width 62 height 12
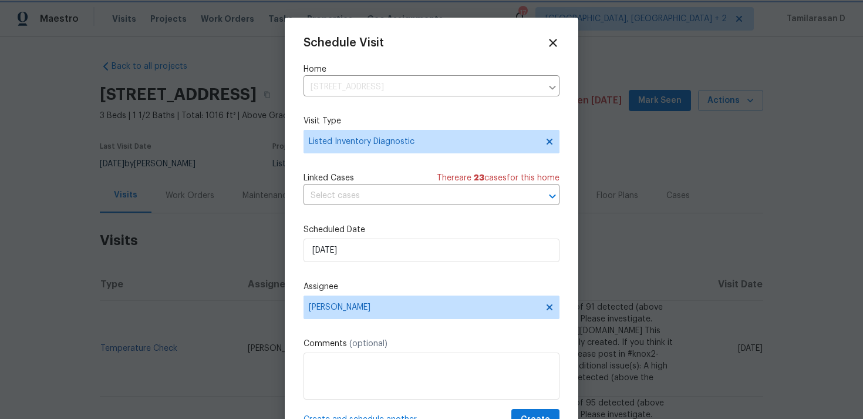
scroll to position [21, 0]
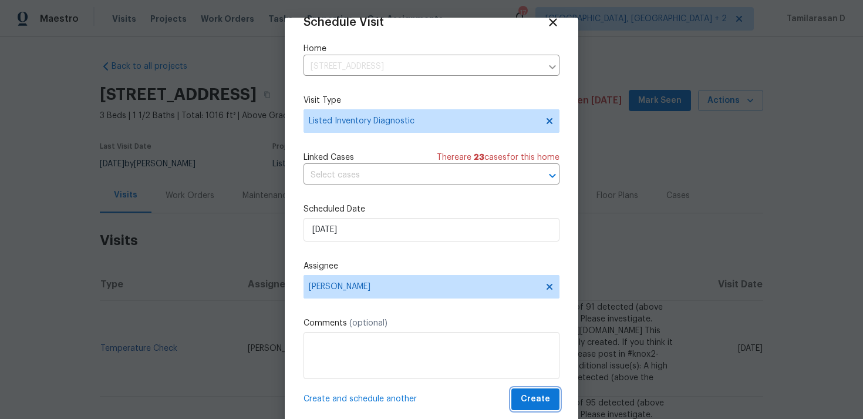
click at [551, 399] on button "Create" at bounding box center [535, 399] width 48 height 22
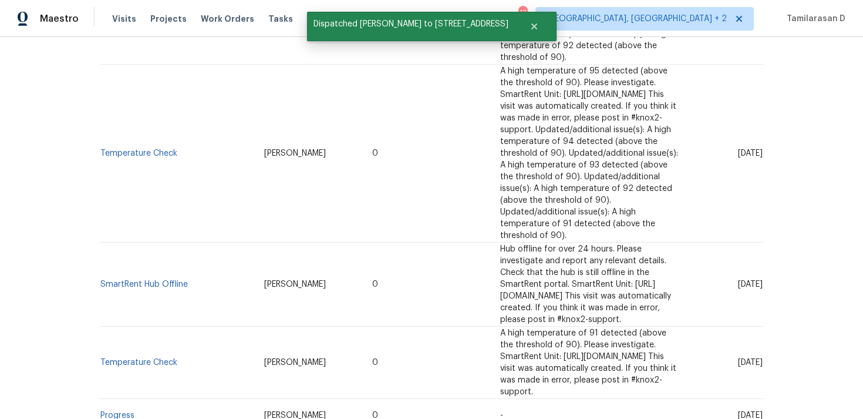
scroll to position [0, 0]
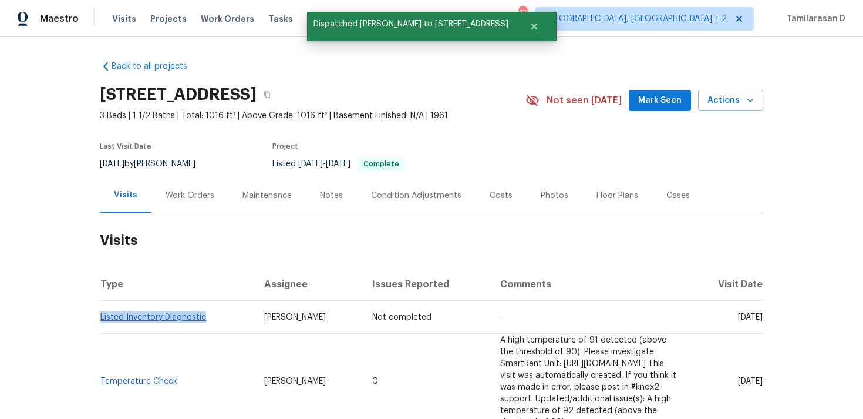
drag, startPoint x: 207, startPoint y: 318, endPoint x: 101, endPoint y: 317, distance: 106.3
click at [101, 317] on td "Listed Inventory Diagnostic" at bounding box center [177, 317] width 155 height 33
copy link "Listed Inventory Diagnostic"
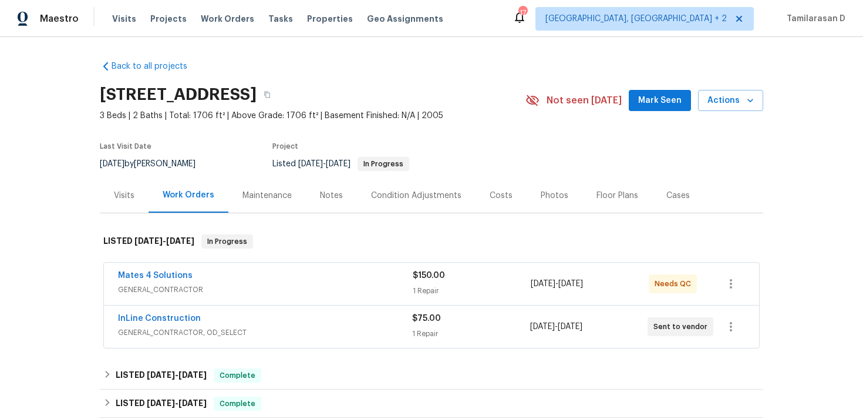
click at [131, 207] on div "Visits" at bounding box center [124, 195] width 49 height 35
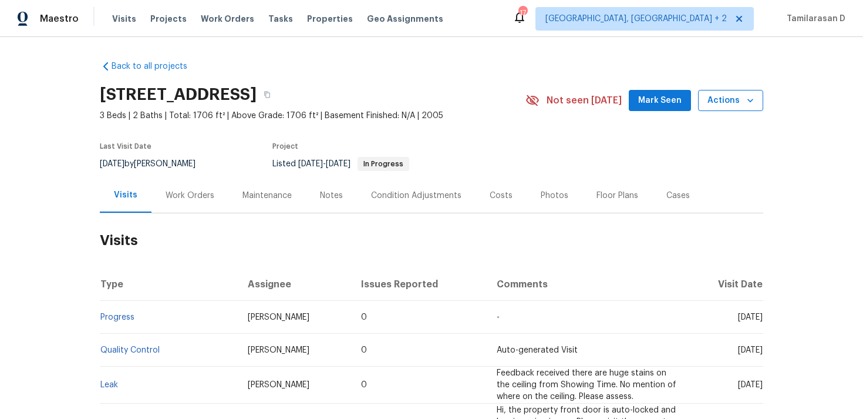
click at [747, 102] on icon "button" at bounding box center [751, 101] width 12 height 12
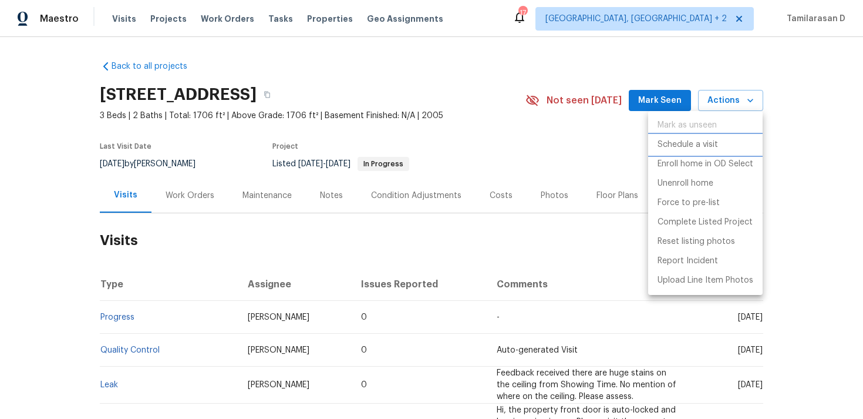
click at [705, 147] on p "Schedule a visit" at bounding box center [688, 145] width 60 height 12
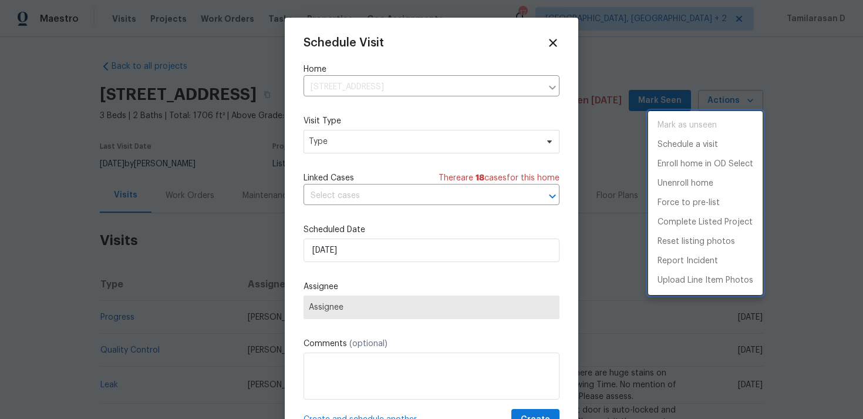
click at [339, 147] on div at bounding box center [431, 209] width 863 height 419
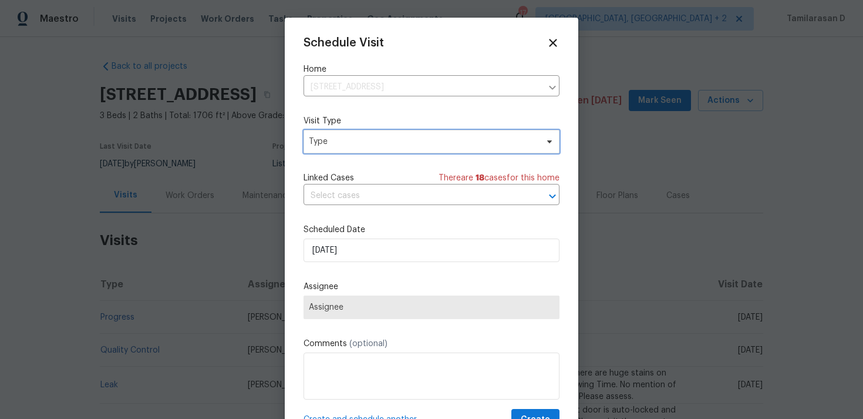
click at [339, 147] on span "Type" at bounding box center [432, 141] width 256 height 23
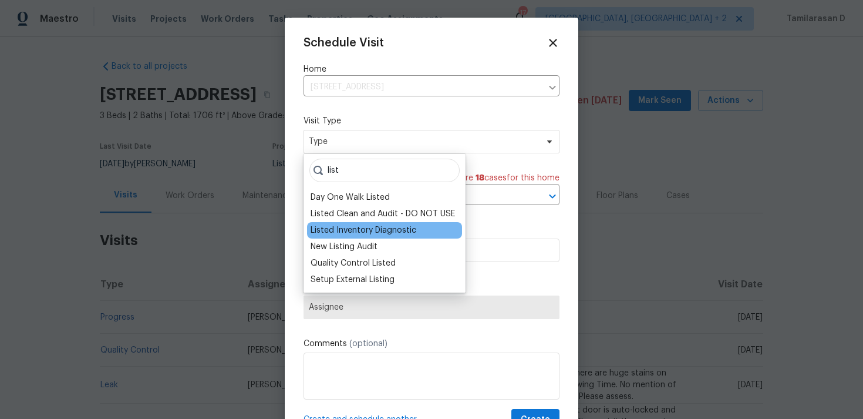
type input "list"
click at [366, 232] on div "Listed Inventory Diagnostic" at bounding box center [364, 230] width 106 height 12
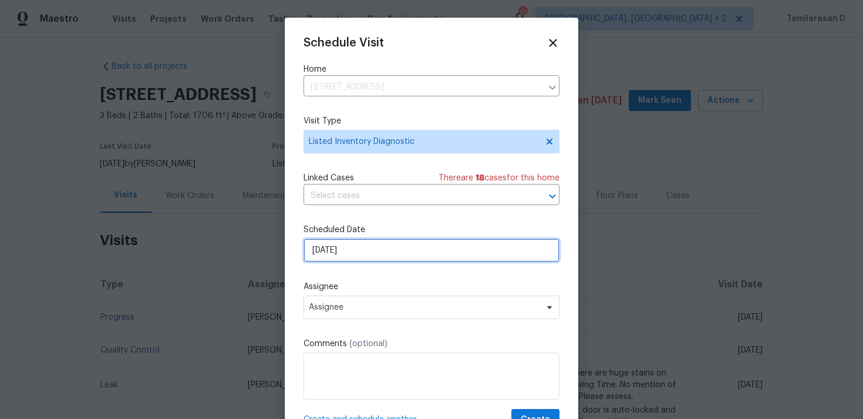
click at [343, 244] on input "[DATE]" at bounding box center [432, 249] width 256 height 23
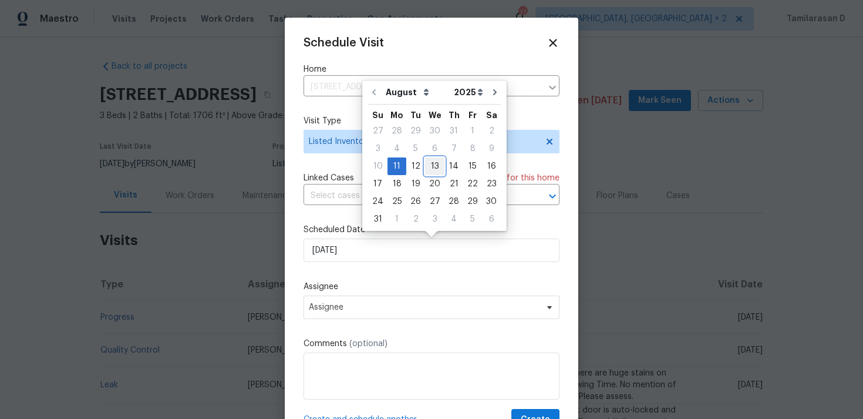
click at [436, 173] on div "13" at bounding box center [434, 166] width 19 height 16
type input "[DATE]"
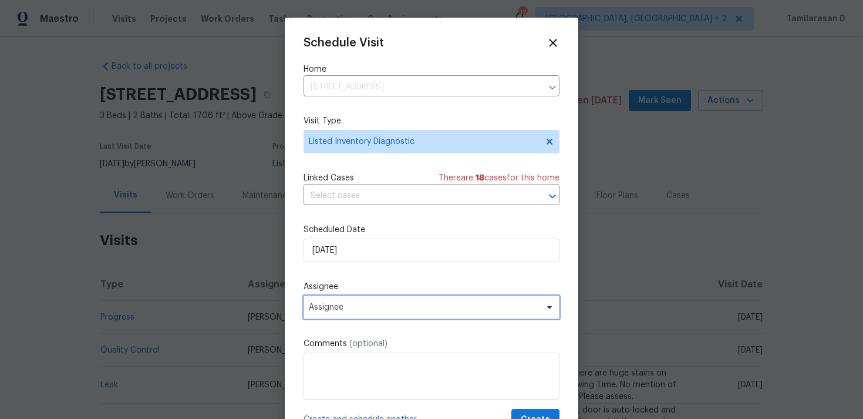
click at [368, 303] on span "Assignee" at bounding box center [424, 306] width 230 height 9
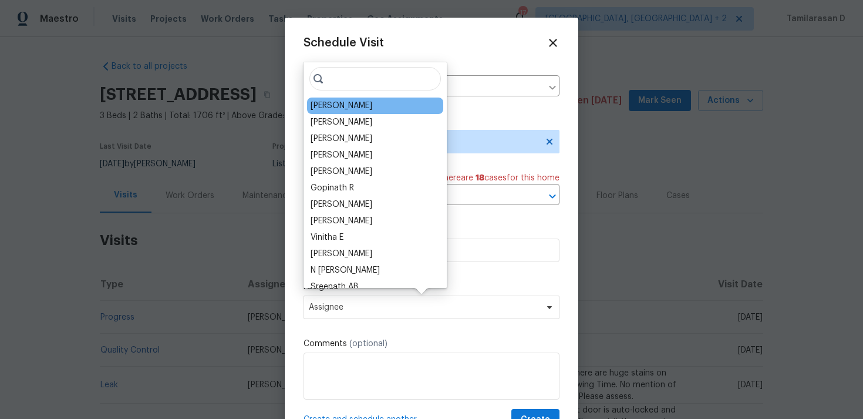
click at [348, 105] on div "[PERSON_NAME]" at bounding box center [342, 106] width 62 height 12
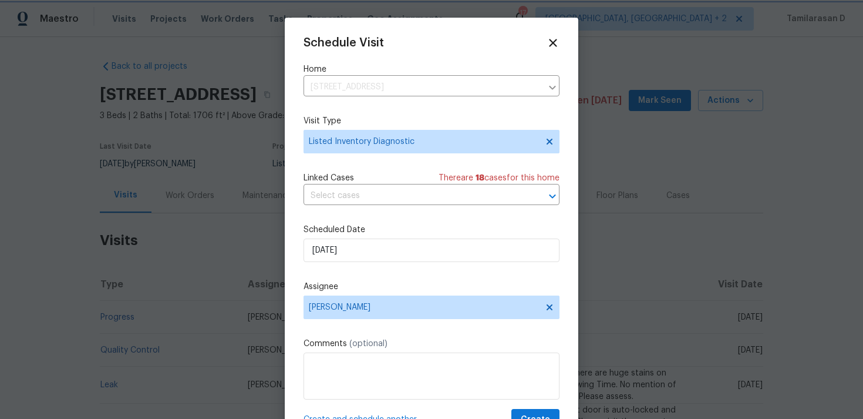
scroll to position [21, 0]
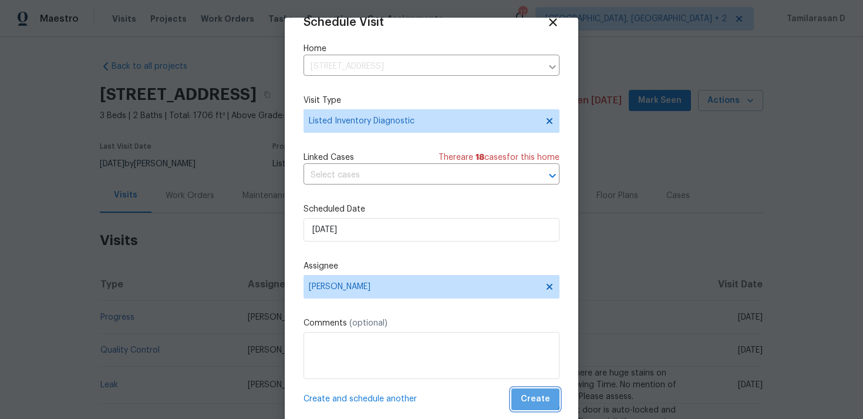
click at [530, 393] on span "Create" at bounding box center [535, 399] width 29 height 15
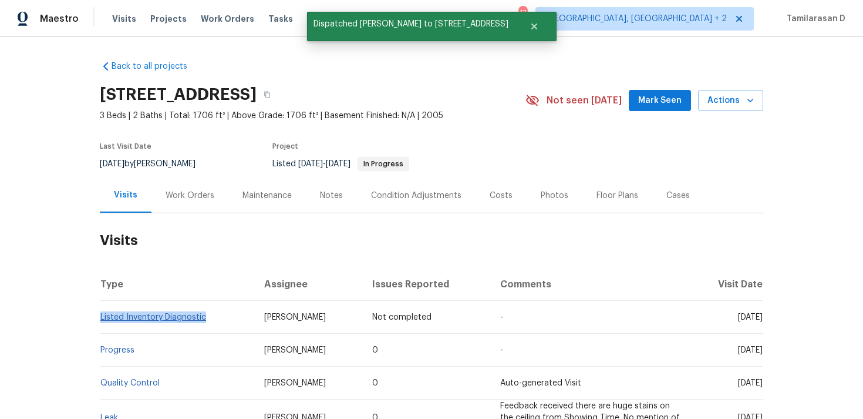
drag, startPoint x: 214, startPoint y: 315, endPoint x: 101, endPoint y: 316, distance: 113.3
click at [101, 316] on td "Listed Inventory Diagnostic" at bounding box center [177, 317] width 155 height 33
copy link "Listed Inventory Diagnostic"
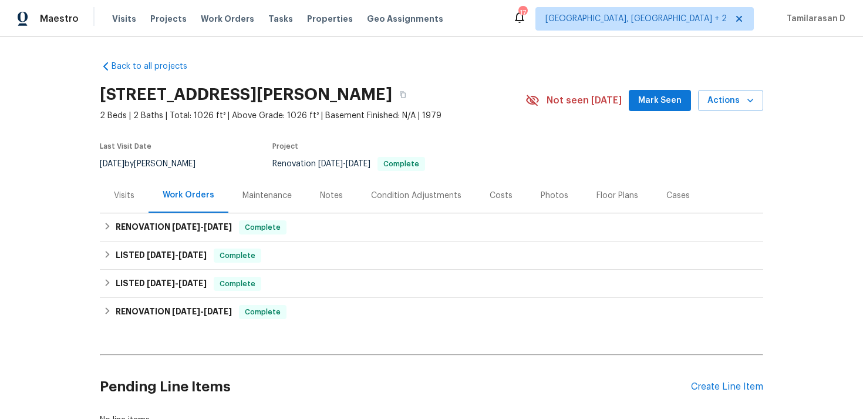
click at [113, 203] on div "Visits" at bounding box center [124, 195] width 49 height 35
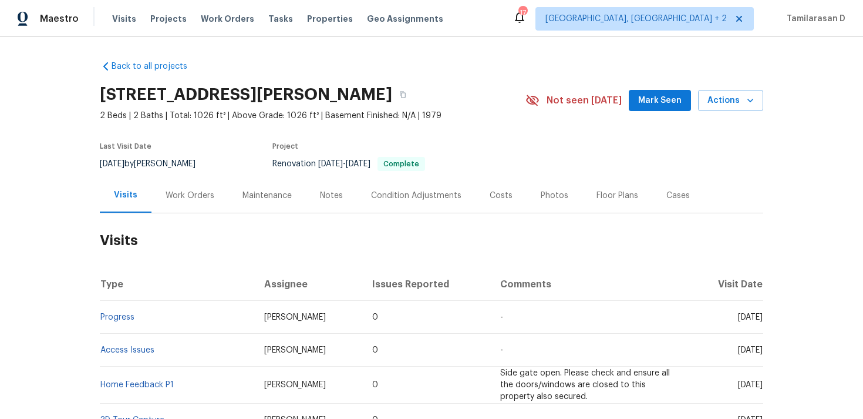
click at [739, 88] on div "[STREET_ADDRESS][PERSON_NAME] 2 Beds | 2 Baths | Total: 1026 ft² | Above Grade:…" at bounding box center [432, 100] width 664 height 42
click at [748, 105] on icon "button" at bounding box center [751, 101] width 12 height 12
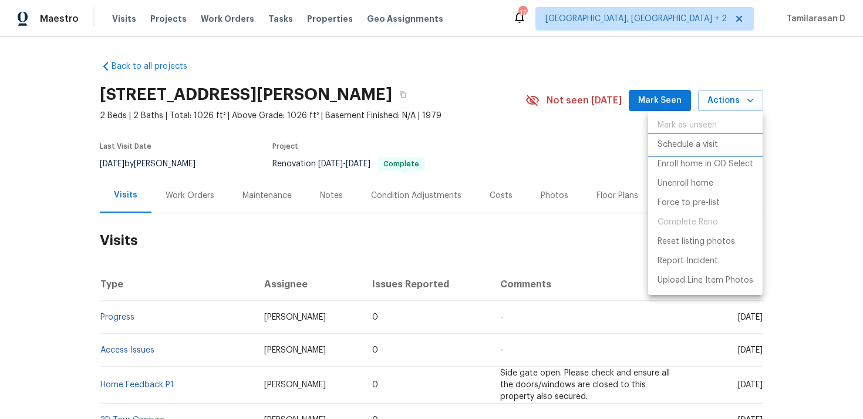
click at [719, 150] on li "Schedule a visit" at bounding box center [705, 144] width 114 height 19
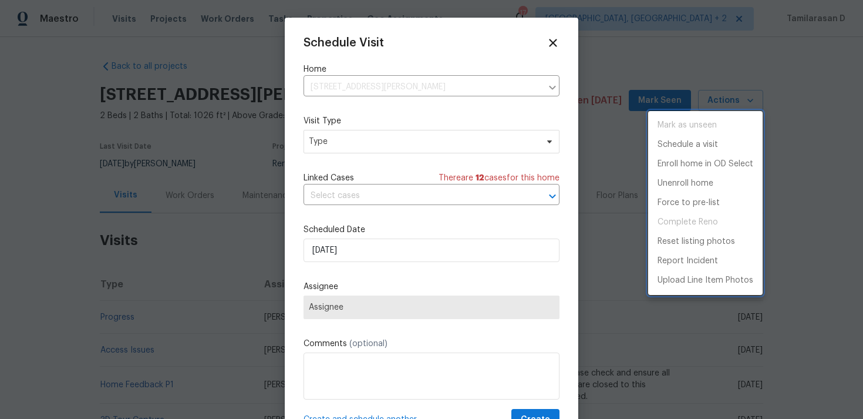
click at [357, 144] on div at bounding box center [431, 209] width 863 height 419
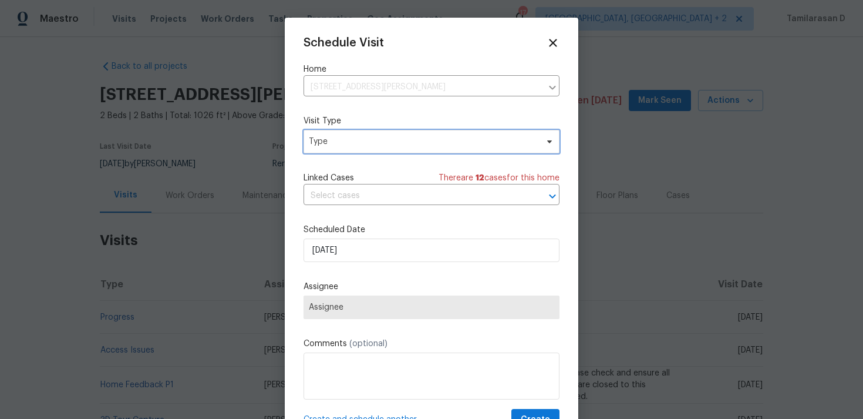
click at [357, 144] on span "Type" at bounding box center [423, 142] width 228 height 12
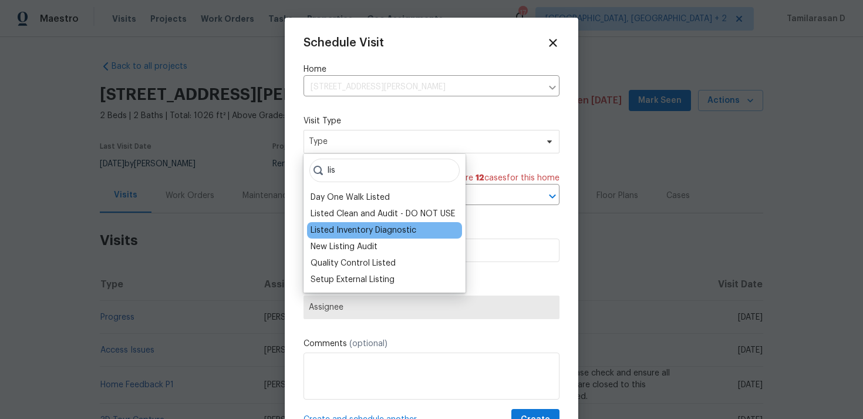
type input "lis"
click at [385, 229] on div "Listed Inventory Diagnostic" at bounding box center [364, 230] width 106 height 12
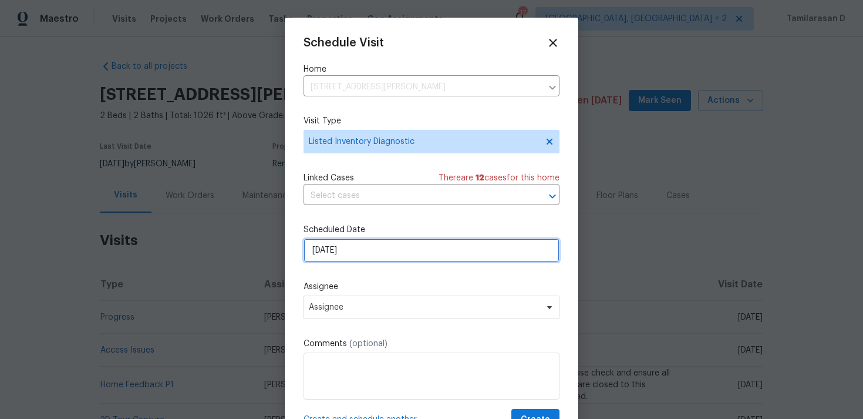
click at [359, 243] on input "[DATE]" at bounding box center [432, 249] width 256 height 23
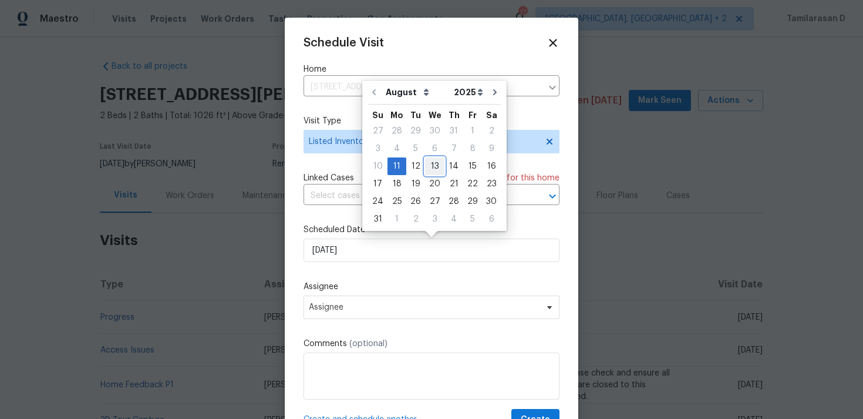
click at [432, 168] on div "13" at bounding box center [434, 166] width 19 height 16
type input "[DATE]"
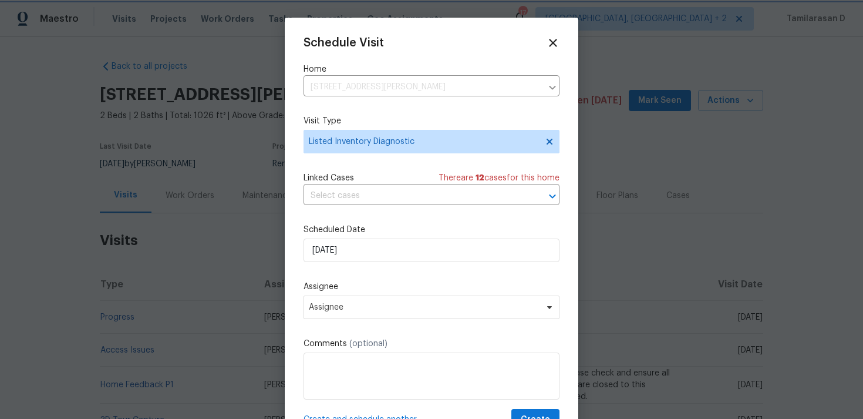
scroll to position [21, 0]
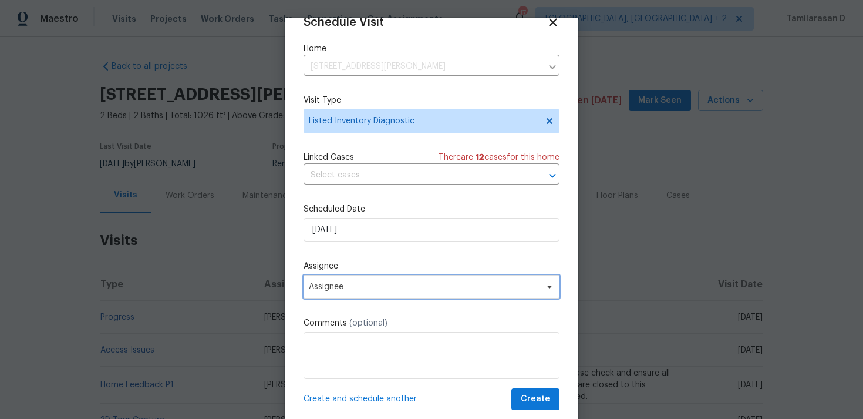
click at [419, 282] on span "Assignee" at bounding box center [424, 286] width 230 height 9
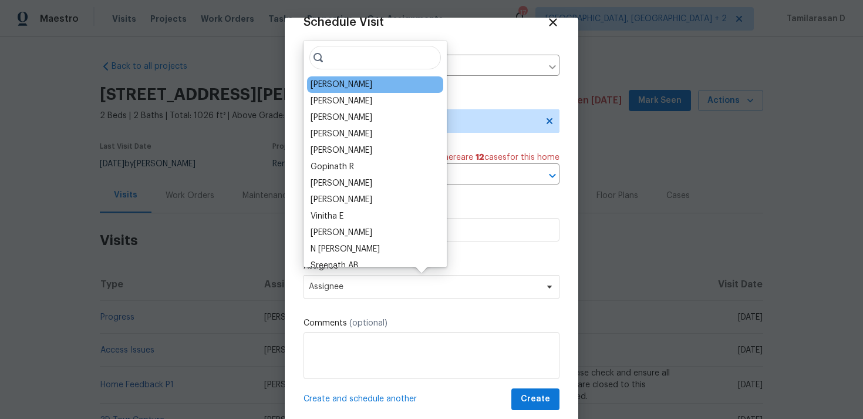
click at [349, 89] on div "[PERSON_NAME]" at bounding box center [342, 85] width 62 height 12
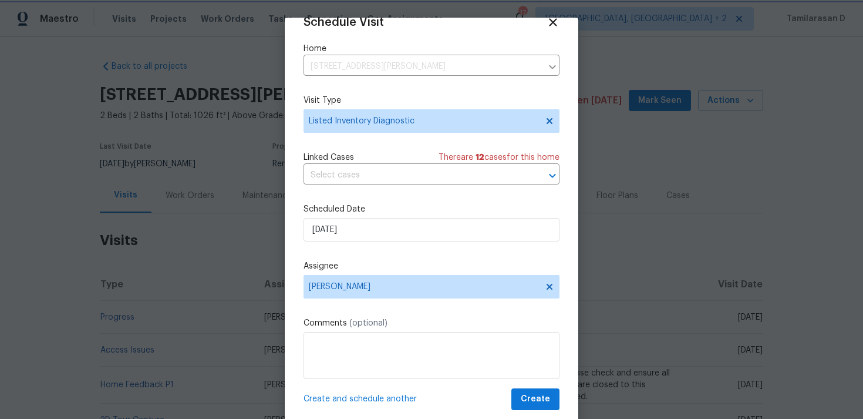
scroll to position [28, 0]
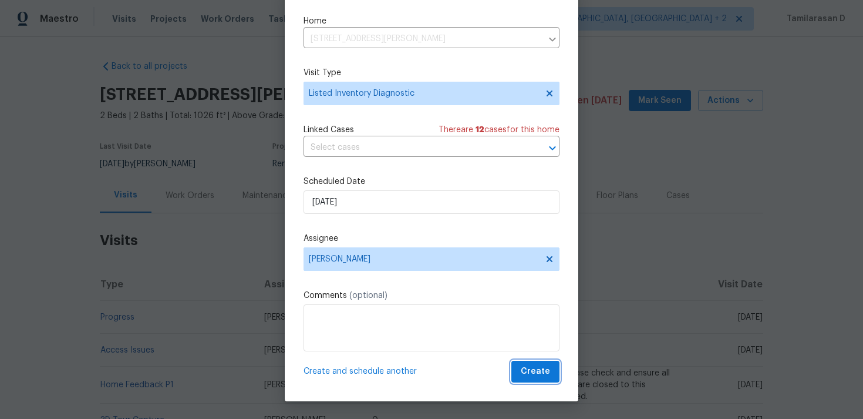
click at [536, 366] on span "Create" at bounding box center [535, 371] width 29 height 15
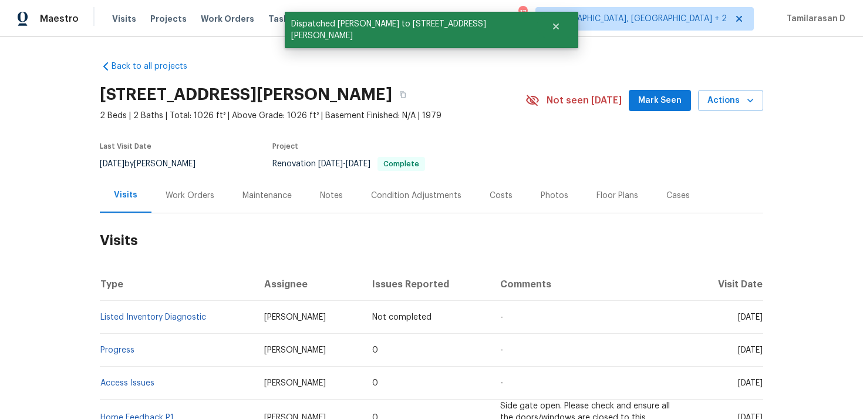
scroll to position [0, 0]
drag, startPoint x: 206, startPoint y: 323, endPoint x: 101, endPoint y: 319, distance: 104.6
click at [101, 319] on td "Listed Inventory Diagnostic" at bounding box center [177, 317] width 155 height 33
copy link "Listed Inventory Diagnostic"
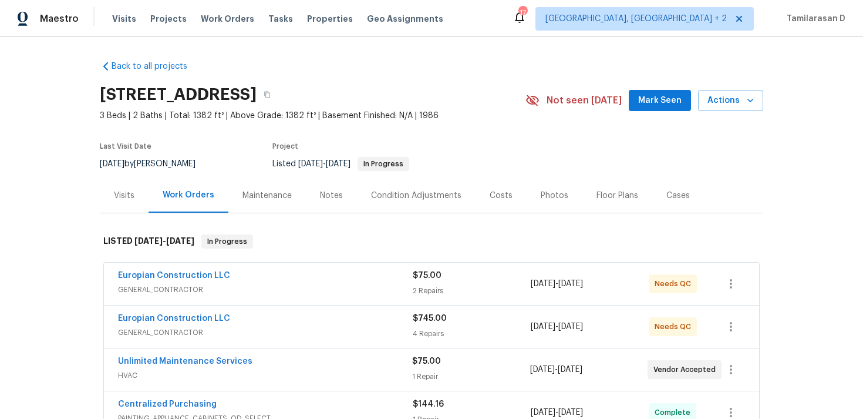
click at [117, 205] on div "Visits" at bounding box center [124, 195] width 49 height 35
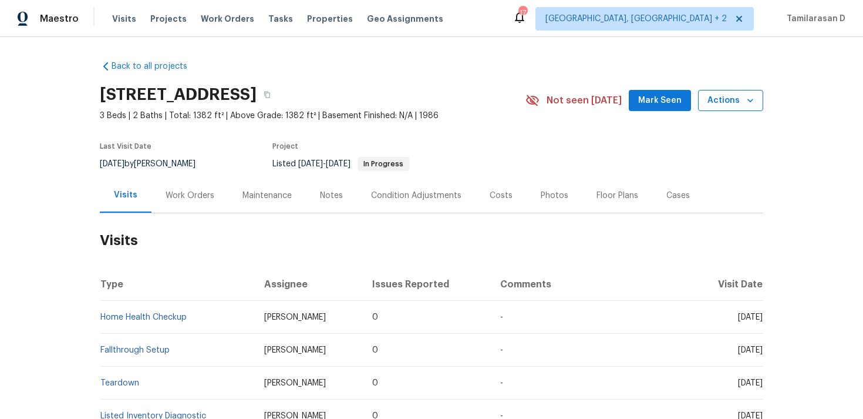
click at [739, 105] on span "Actions" at bounding box center [731, 100] width 46 height 15
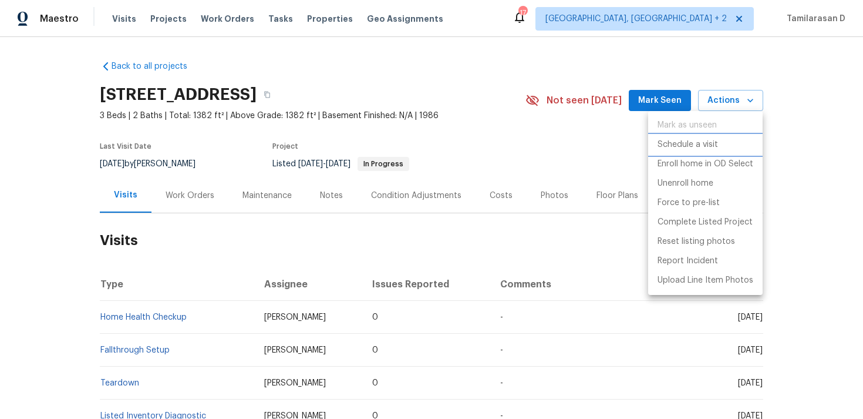
click at [704, 148] on p "Schedule a visit" at bounding box center [688, 145] width 60 height 12
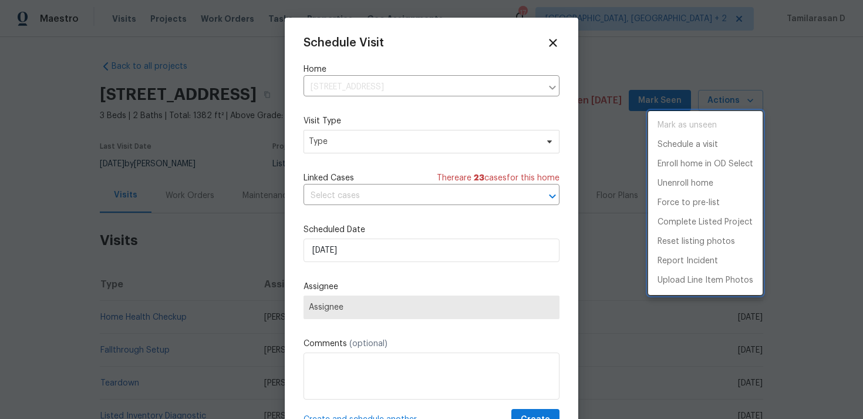
click at [392, 143] on div at bounding box center [431, 209] width 863 height 419
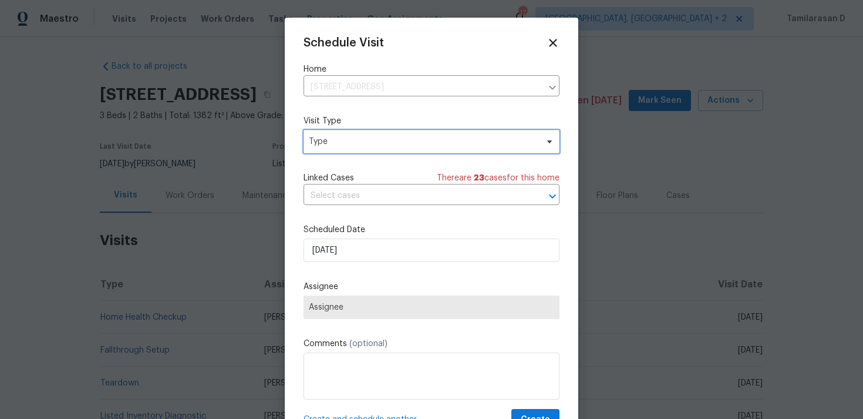
click at [368, 149] on span "Type" at bounding box center [432, 141] width 256 height 23
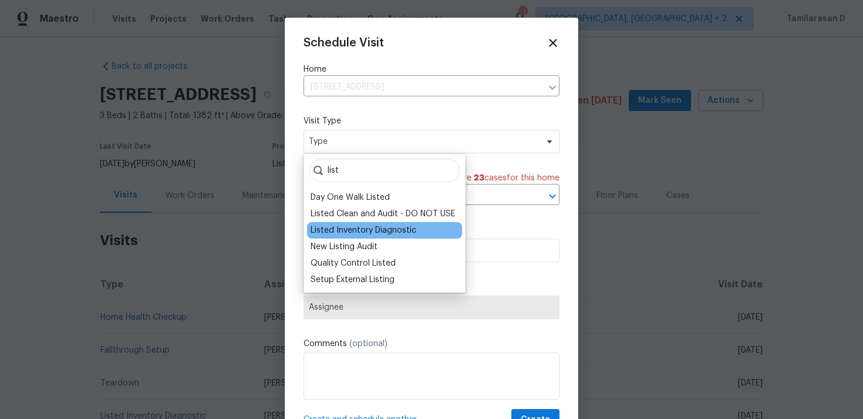
type input "list"
click at [382, 233] on div "Listed Inventory Diagnostic" at bounding box center [364, 230] width 106 height 12
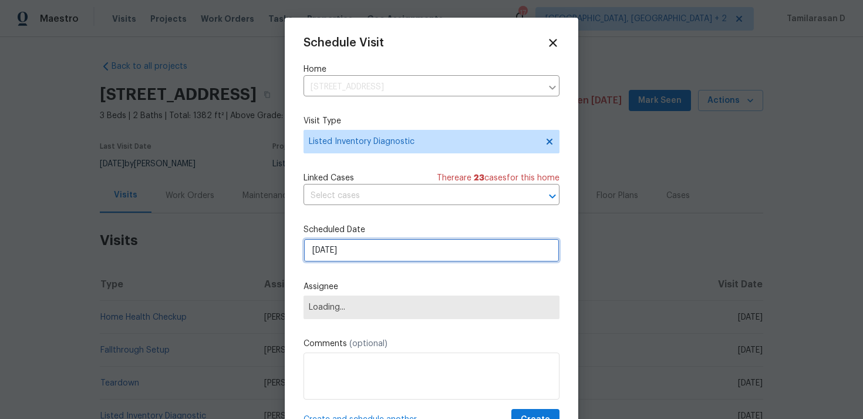
click at [398, 254] on input "[DATE]" at bounding box center [432, 249] width 256 height 23
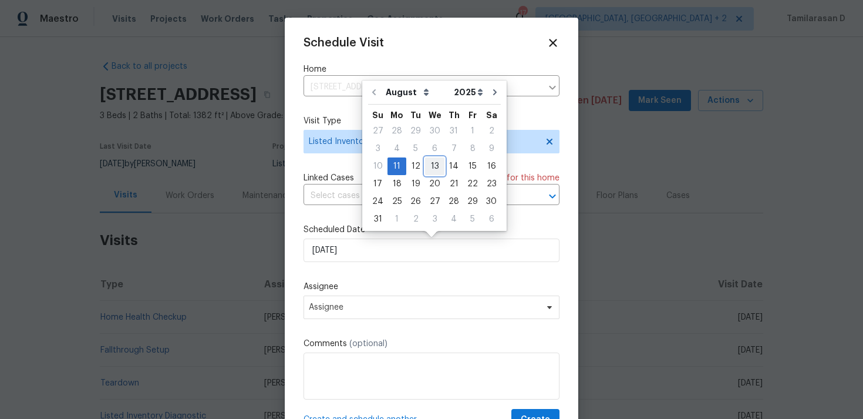
click at [436, 170] on div "13" at bounding box center [434, 166] width 19 height 16
type input "[DATE]"
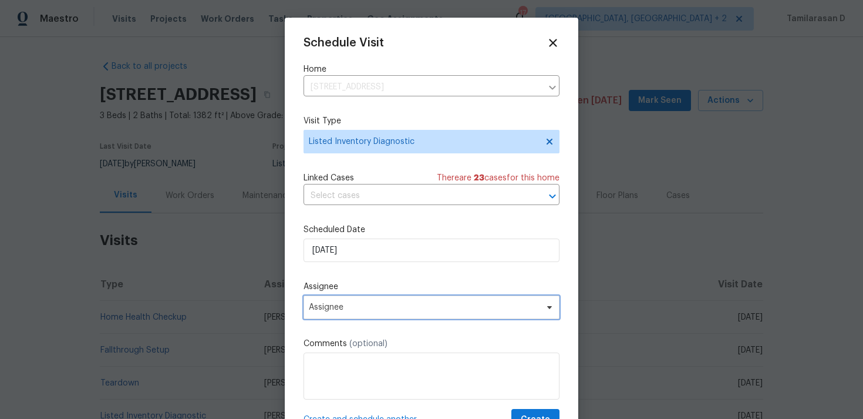
click at [438, 314] on span "Assignee" at bounding box center [432, 306] width 256 height 23
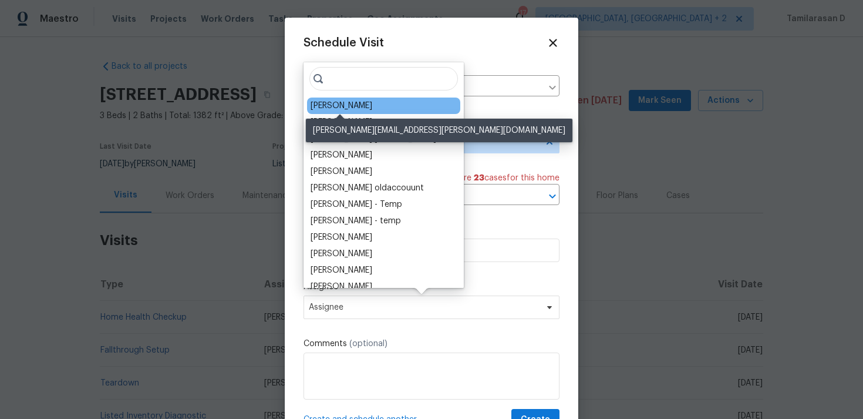
click at [353, 106] on div "Carl Biederman" at bounding box center [342, 106] width 62 height 12
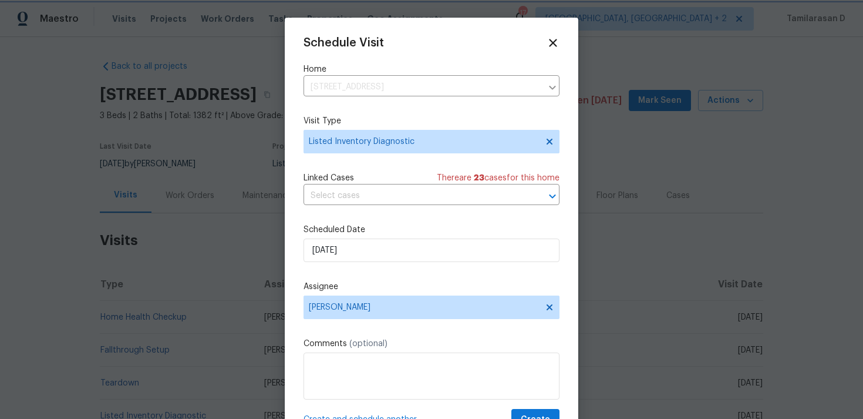
scroll to position [21, 0]
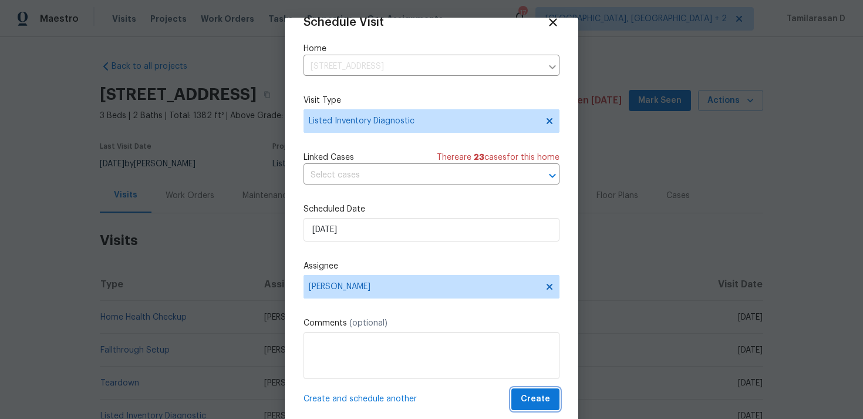
click at [536, 391] on button "Create" at bounding box center [535, 399] width 48 height 22
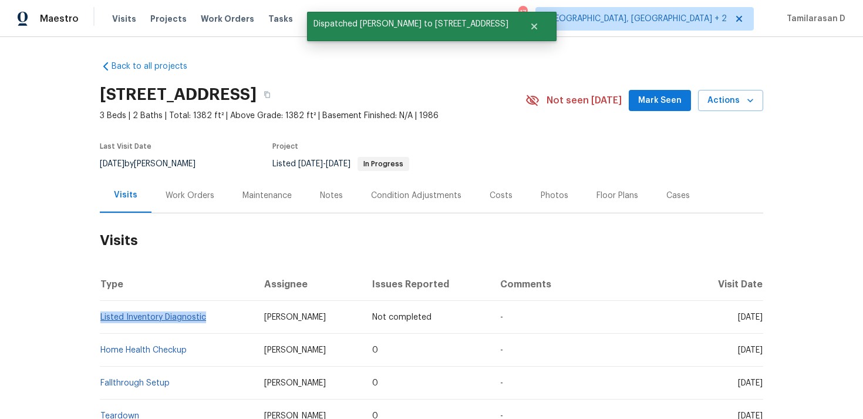
drag, startPoint x: 208, startPoint y: 319, endPoint x: 100, endPoint y: 316, distance: 108.1
click at [100, 316] on td "Listed Inventory Diagnostic" at bounding box center [177, 317] width 155 height 33
copy link "Listed Inventory Diagnostic"
